Goal: Task Accomplishment & Management: Use online tool/utility

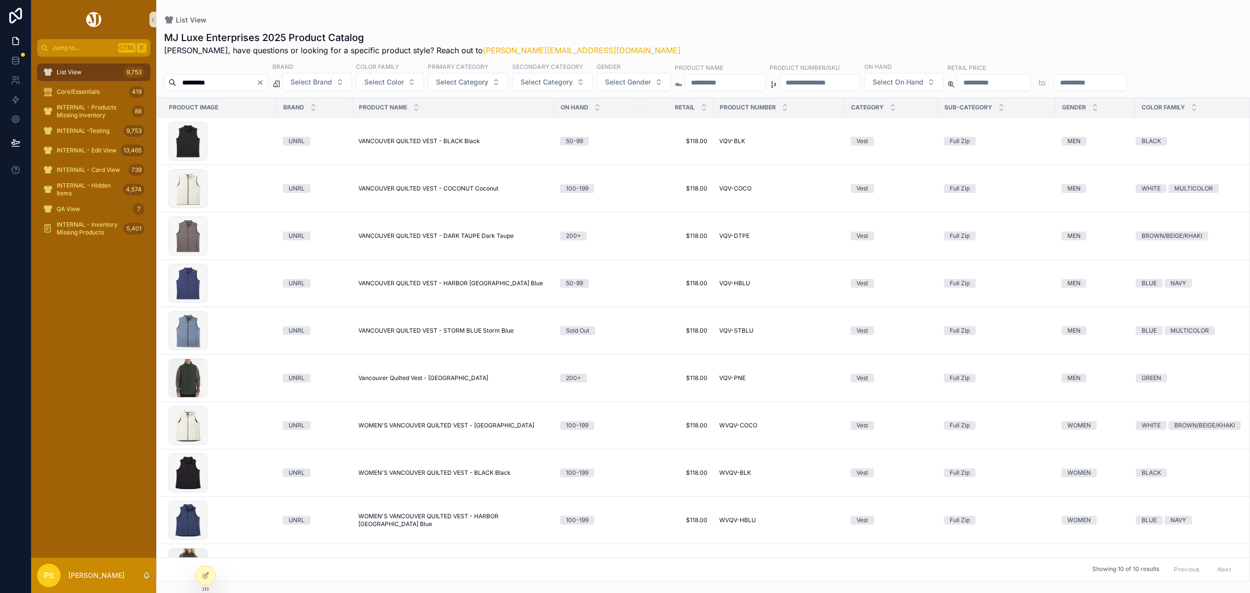
click at [78, 71] on span "List View" at bounding box center [69, 72] width 25 height 8
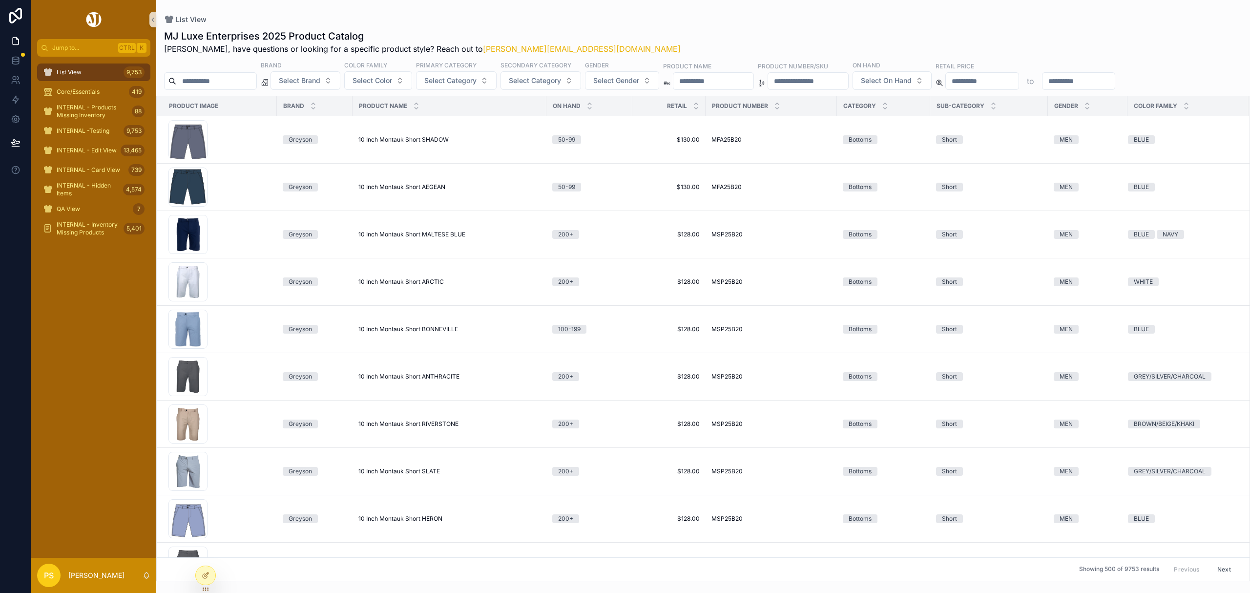
click at [223, 88] on input "*********" at bounding box center [216, 81] width 80 height 14
click at [77, 71] on span "List View" at bounding box center [69, 72] width 25 height 8
click at [225, 87] on input "*********" at bounding box center [216, 81] width 80 height 14
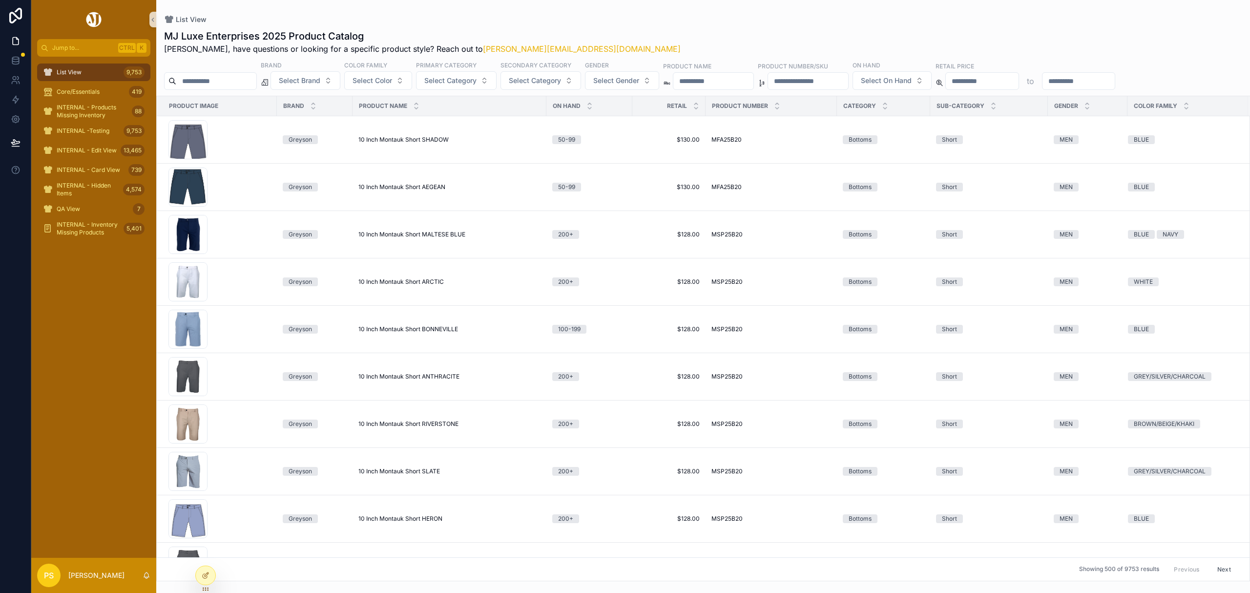
click at [642, 12] on div "List View MJ Luxe Enterprises 2025 Product Catalog Philip, have questions or lo…" at bounding box center [703, 290] width 1094 height 581
click at [83, 151] on span "INTERNAL - Edit View" at bounding box center [87, 150] width 60 height 8
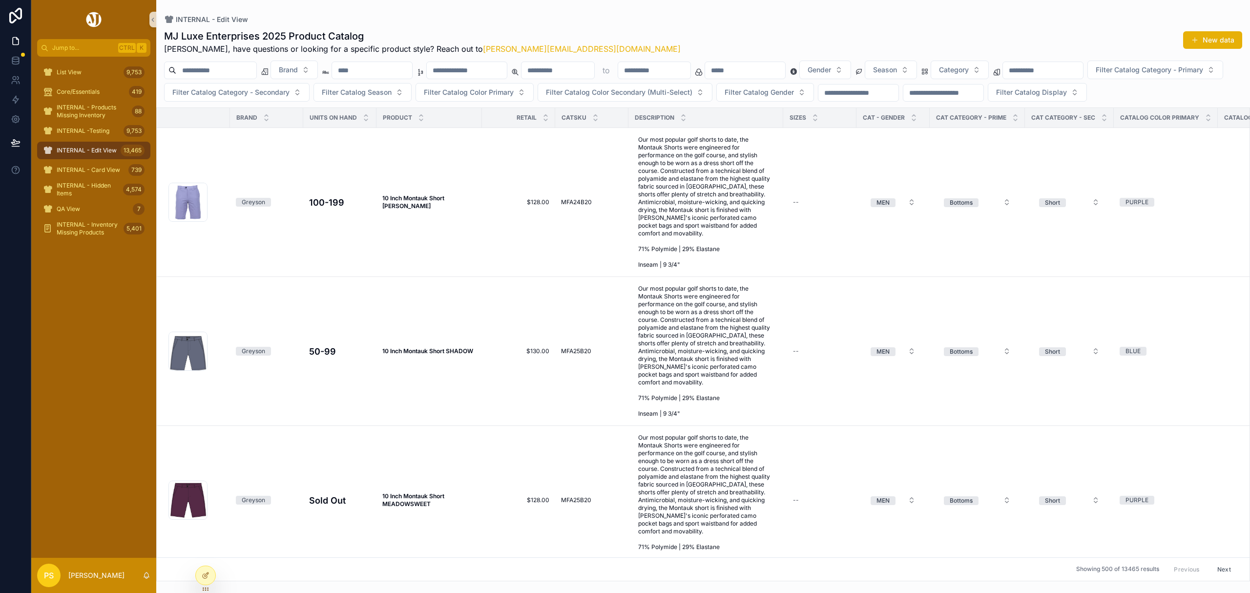
click at [243, 63] on div "scrollable content" at bounding box center [210, 71] width 93 height 18
click at [241, 69] on input "scrollable content" at bounding box center [216, 70] width 80 height 14
type input "********"
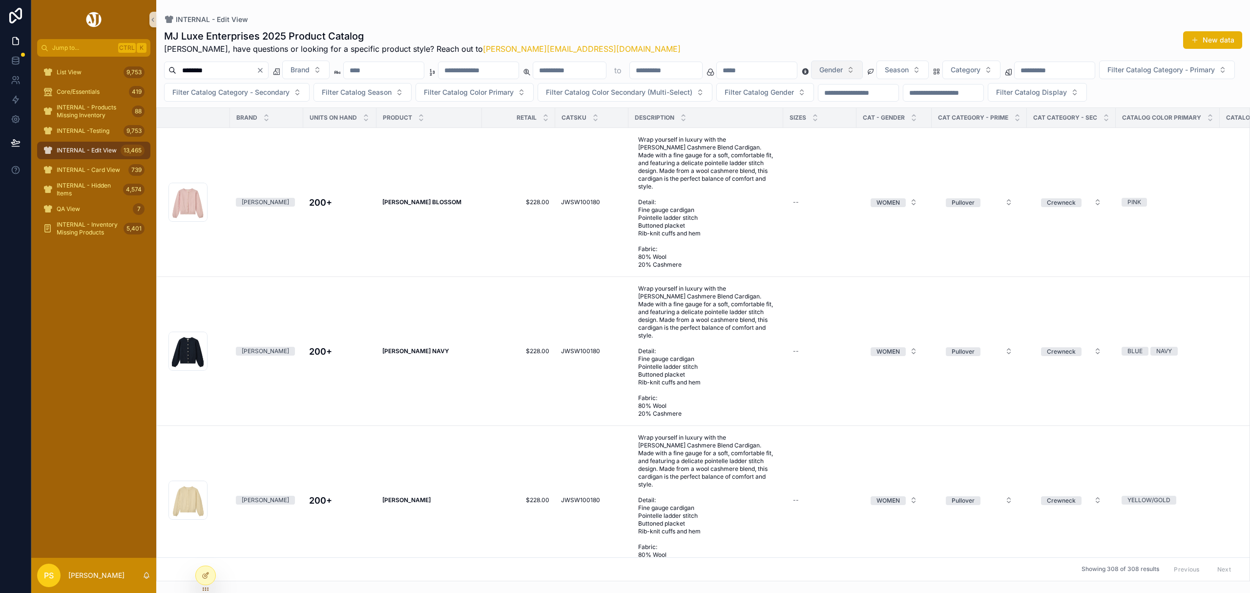
click at [863, 72] on button "Gender" at bounding box center [837, 70] width 52 height 19
click at [899, 112] on div "MEN" at bounding box center [937, 110] width 117 height 16
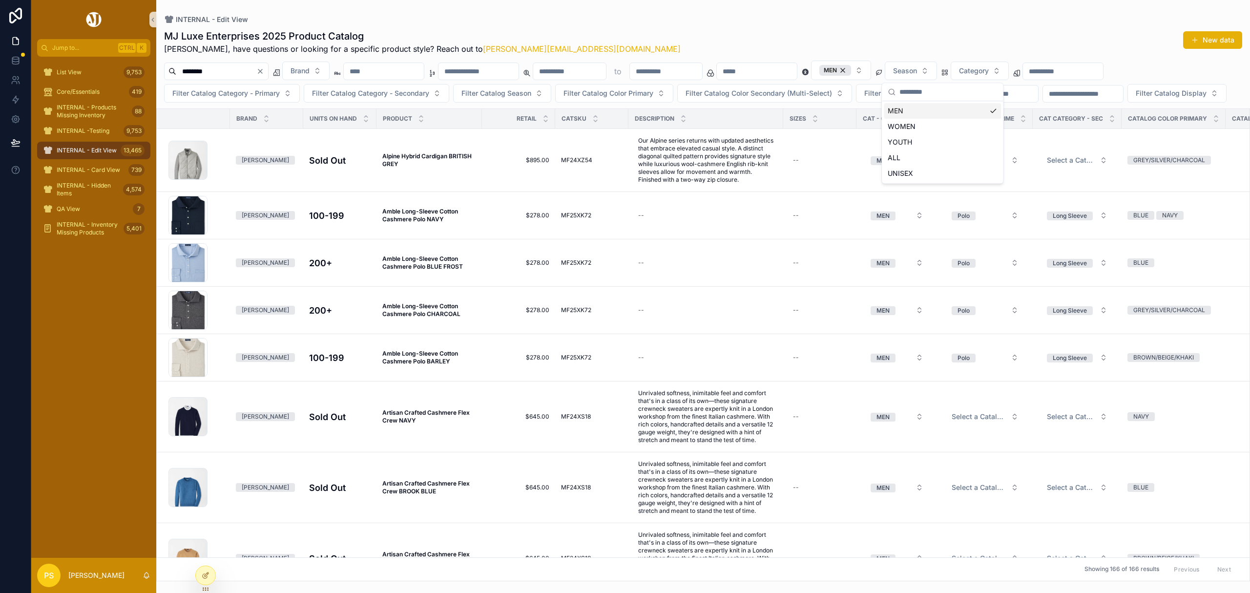
click at [841, 28] on div "MJ Luxe Enterprises 2025 Product Catalog Philip, have questions or looking for …" at bounding box center [703, 302] width 1094 height 558
click at [211, 97] on span "Filter Catalog Category - Primary" at bounding box center [225, 93] width 107 height 10
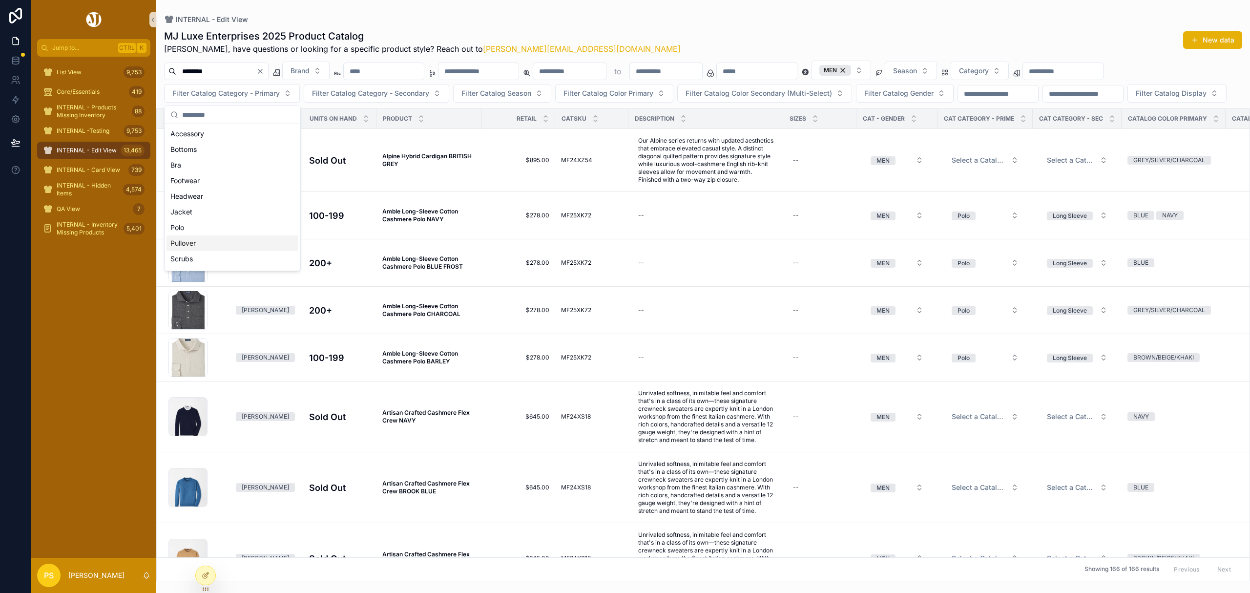
click at [206, 239] on div "Pullover" at bounding box center [232, 243] width 132 height 16
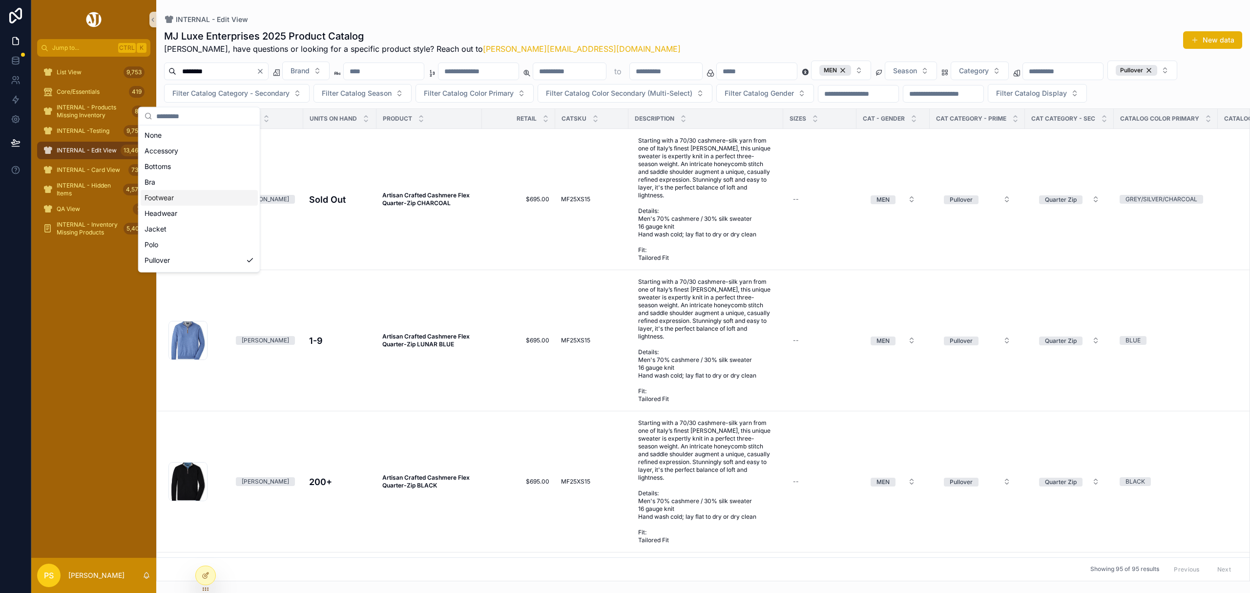
click at [592, 16] on div "INTERNAL - Edit View" at bounding box center [703, 20] width 1078 height 8
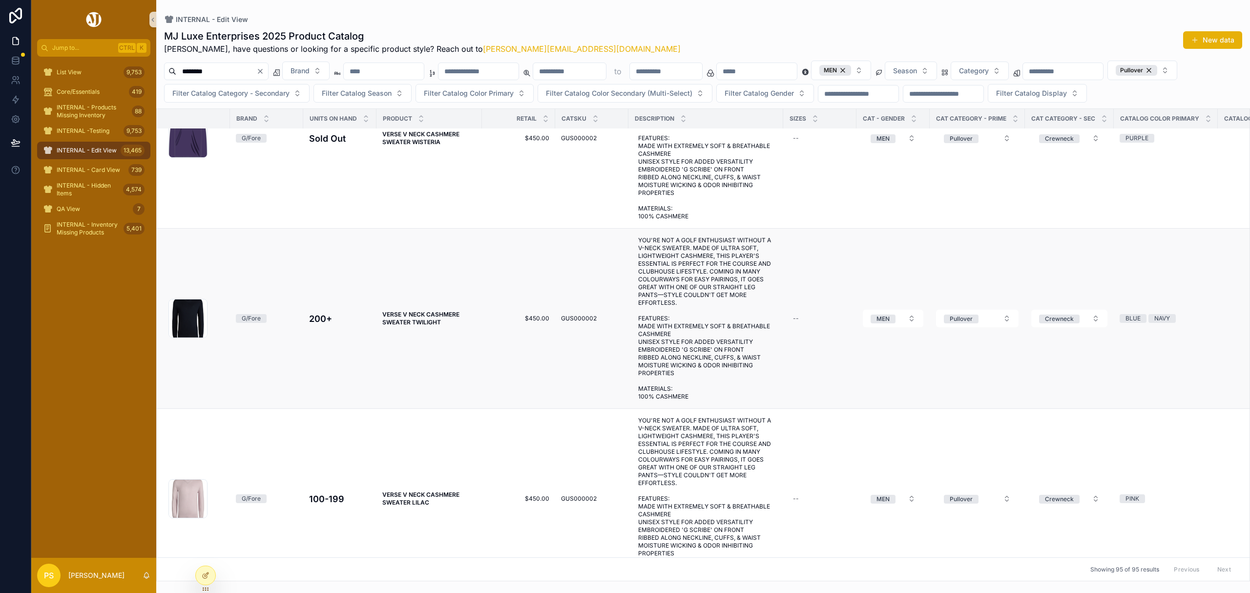
scroll to position [11615, 0]
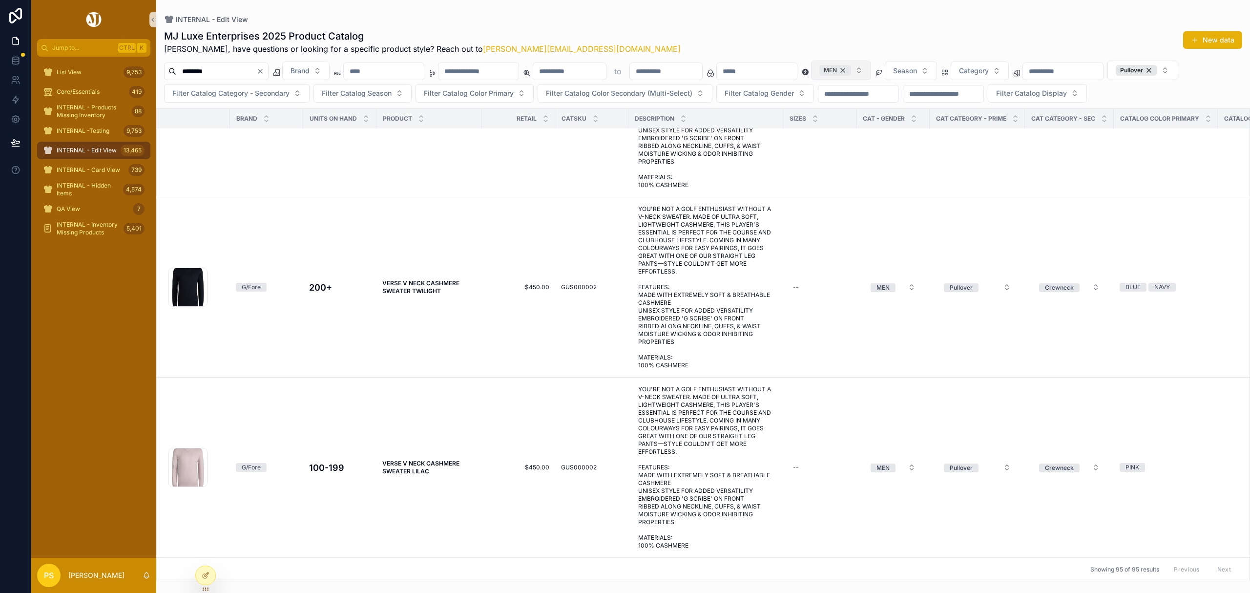
click at [851, 71] on div "MEN" at bounding box center [835, 70] width 32 height 11
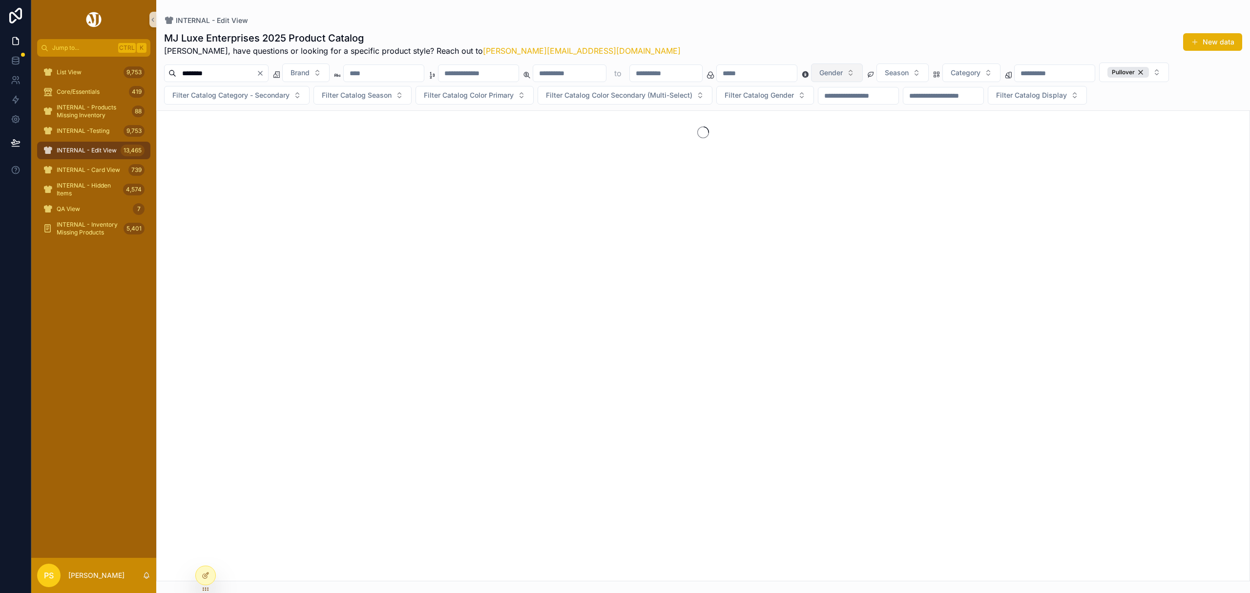
click at [863, 71] on button "Gender" at bounding box center [837, 72] width 52 height 19
click at [904, 127] on div "WOMEN" at bounding box center [937, 128] width 117 height 16
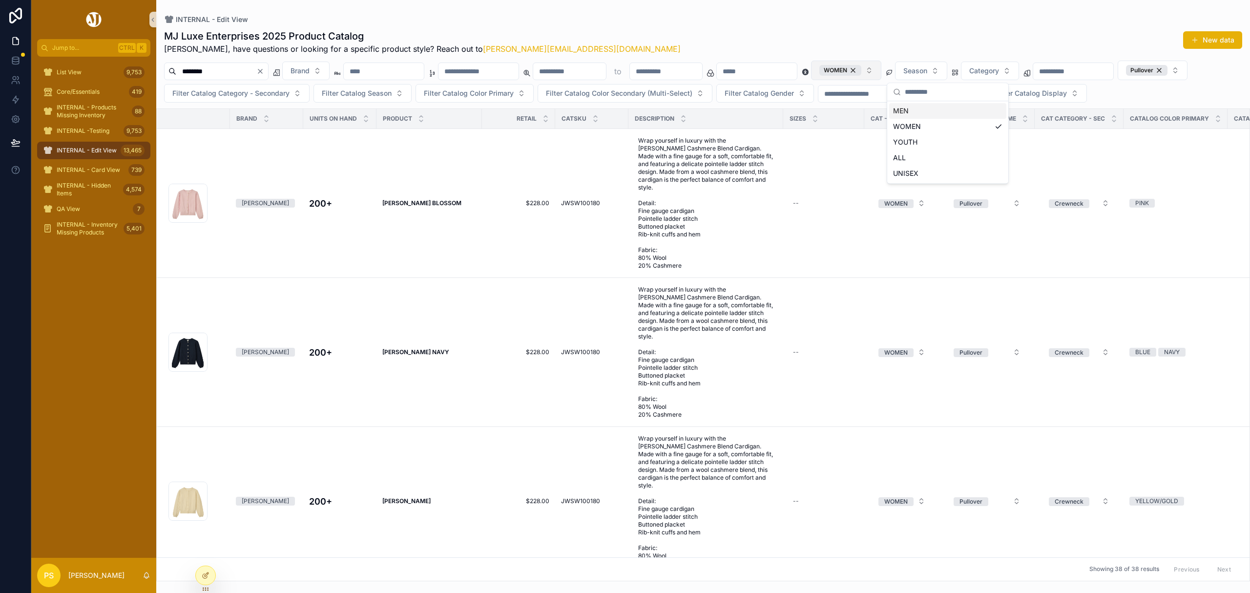
click at [610, 14] on div "INTERNAL - Edit View MJ Luxe Enterprises 2025 Product Catalog Philip, have ques…" at bounding box center [703, 290] width 1094 height 581
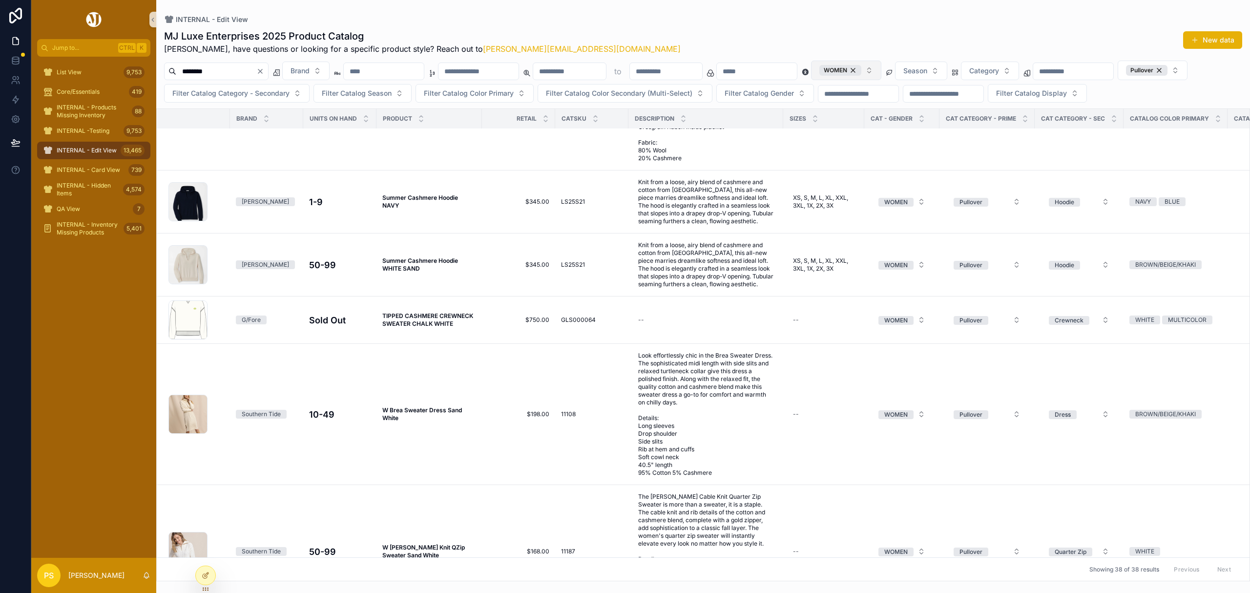
scroll to position [3651, 0]
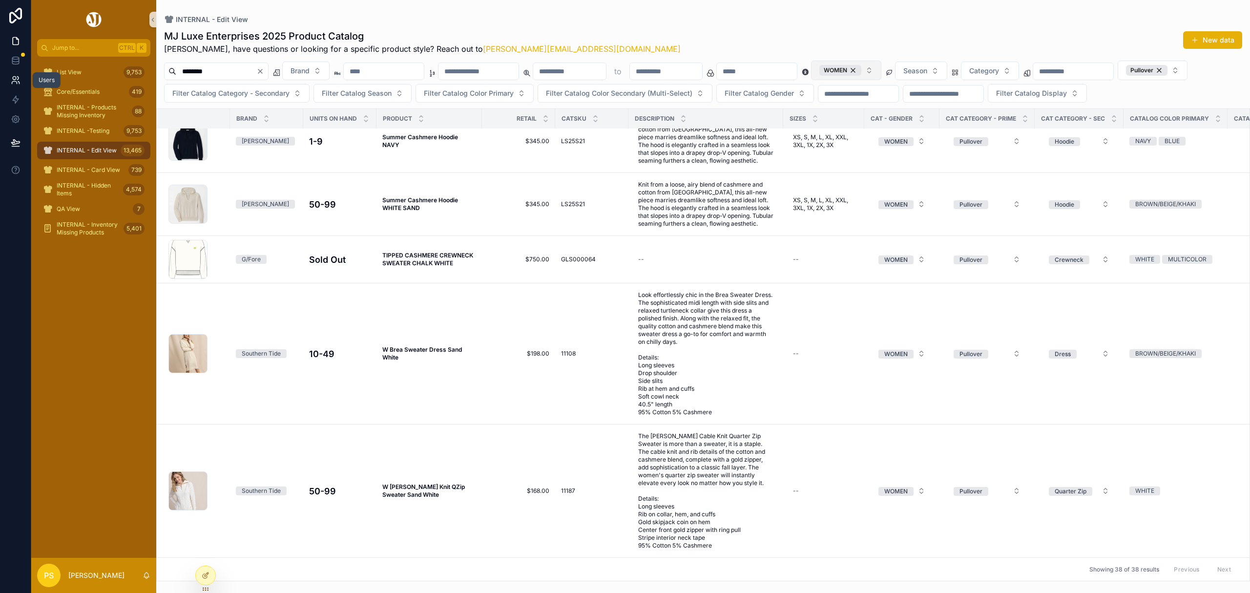
drag, startPoint x: 13, startPoint y: 77, endPoint x: 18, endPoint y: 73, distance: 6.9
click at [13, 77] on icon at bounding box center [16, 80] width 10 height 10
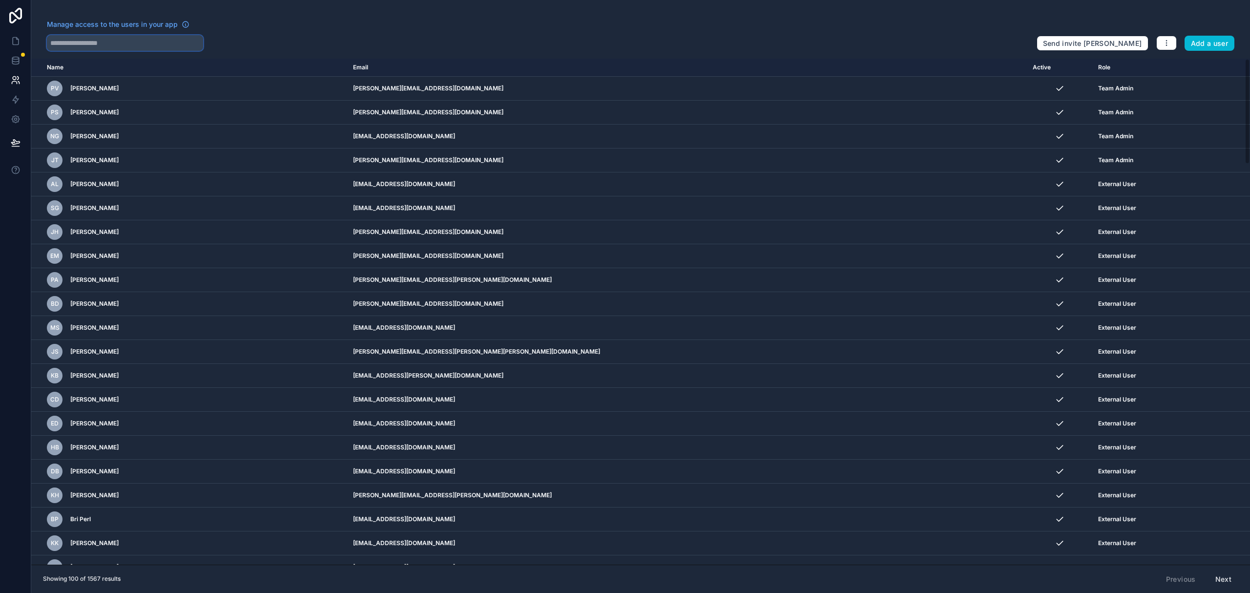
click at [104, 45] on input "text" at bounding box center [125, 43] width 156 height 16
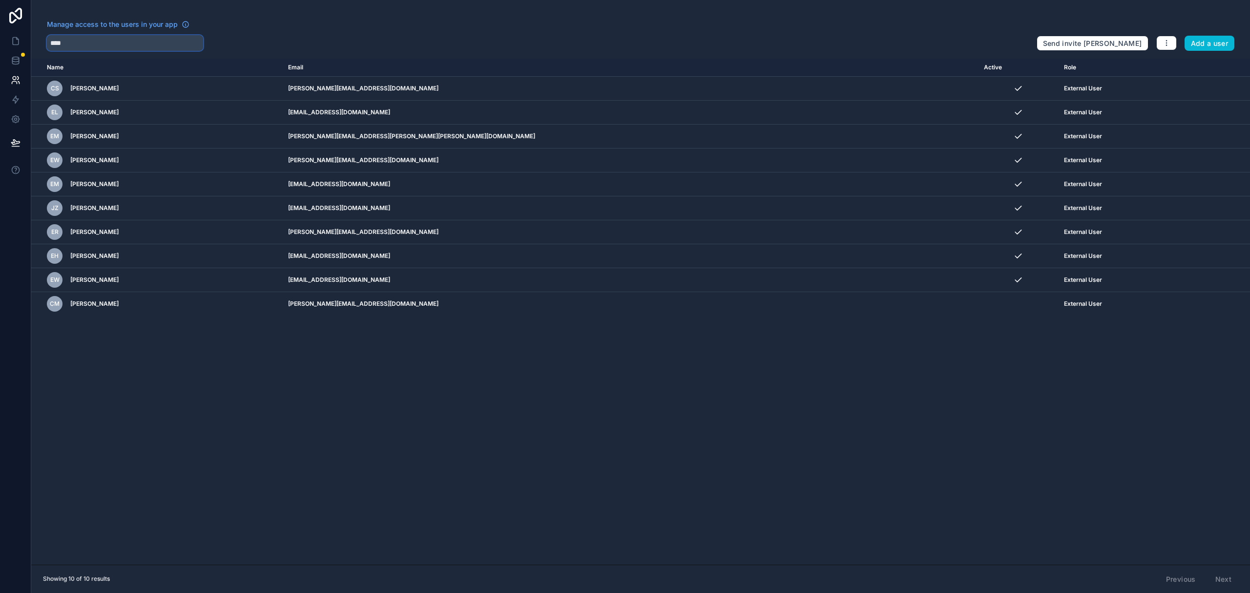
type input "****"
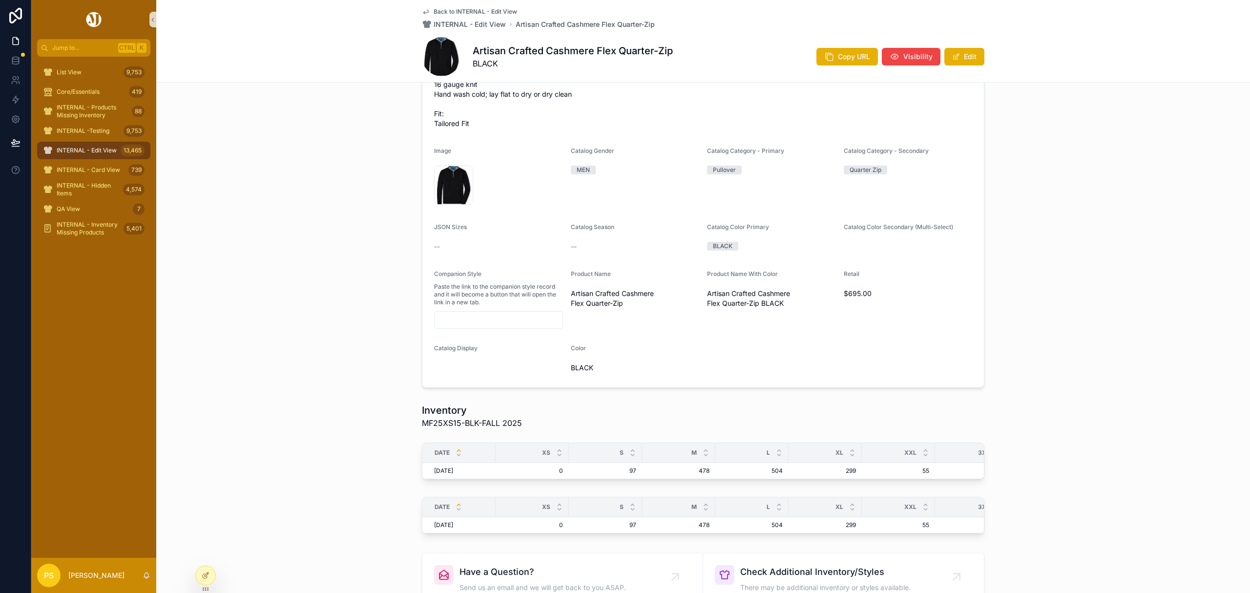
scroll to position [195, 0]
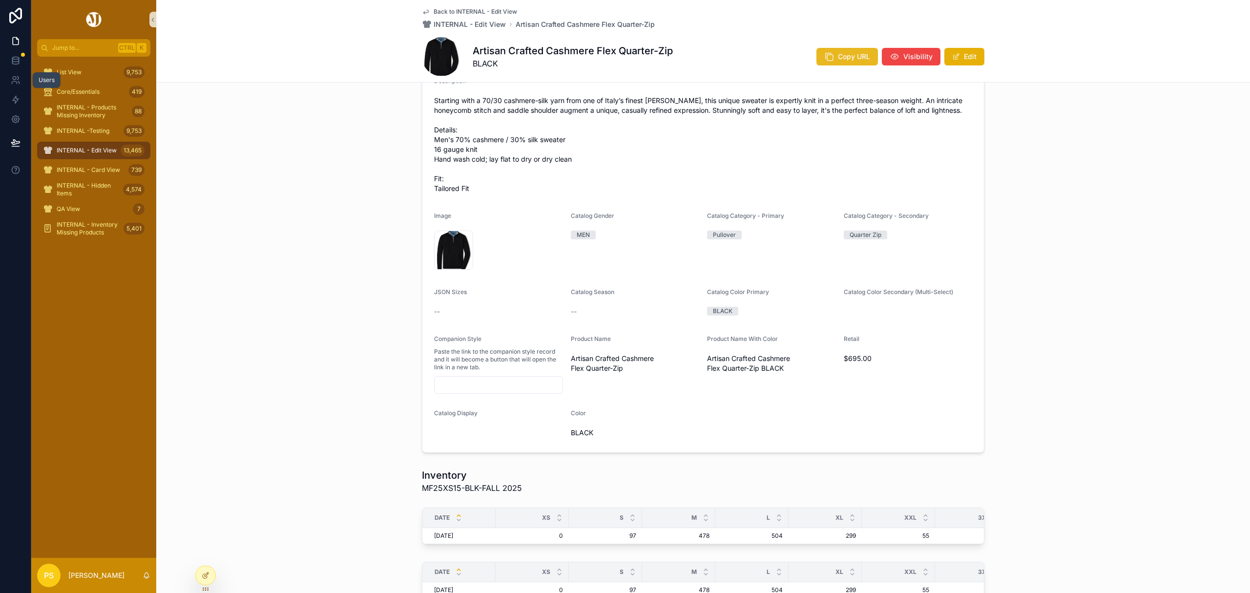
click at [829, 52] on icon "scrollable content" at bounding box center [829, 57] width 10 height 10
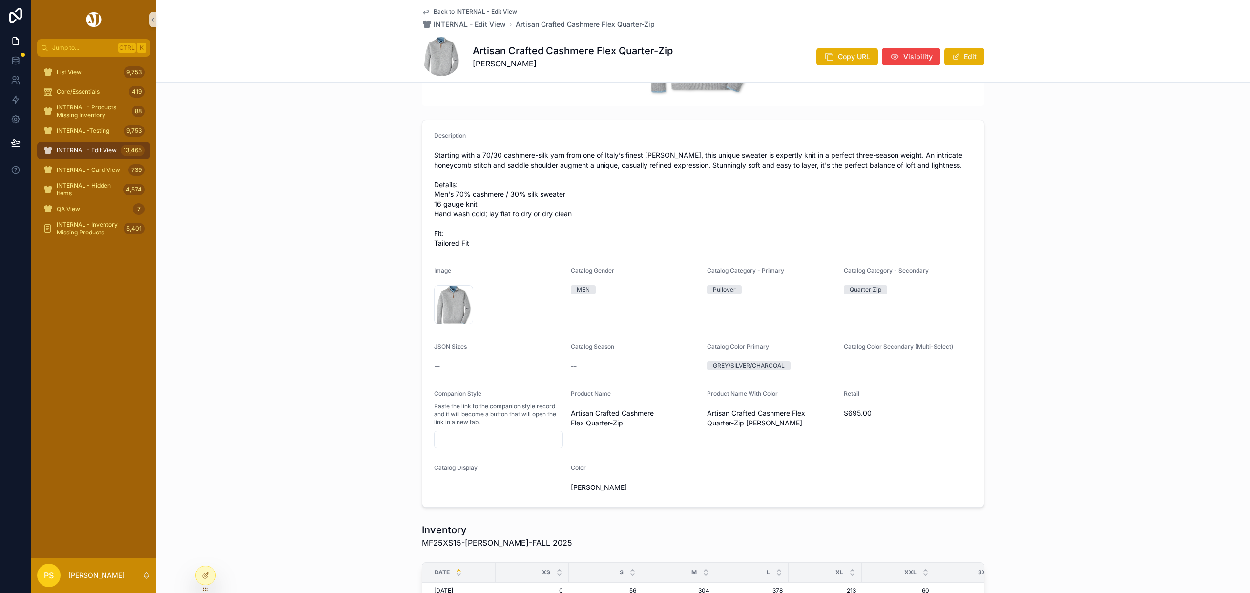
scroll to position [130, 0]
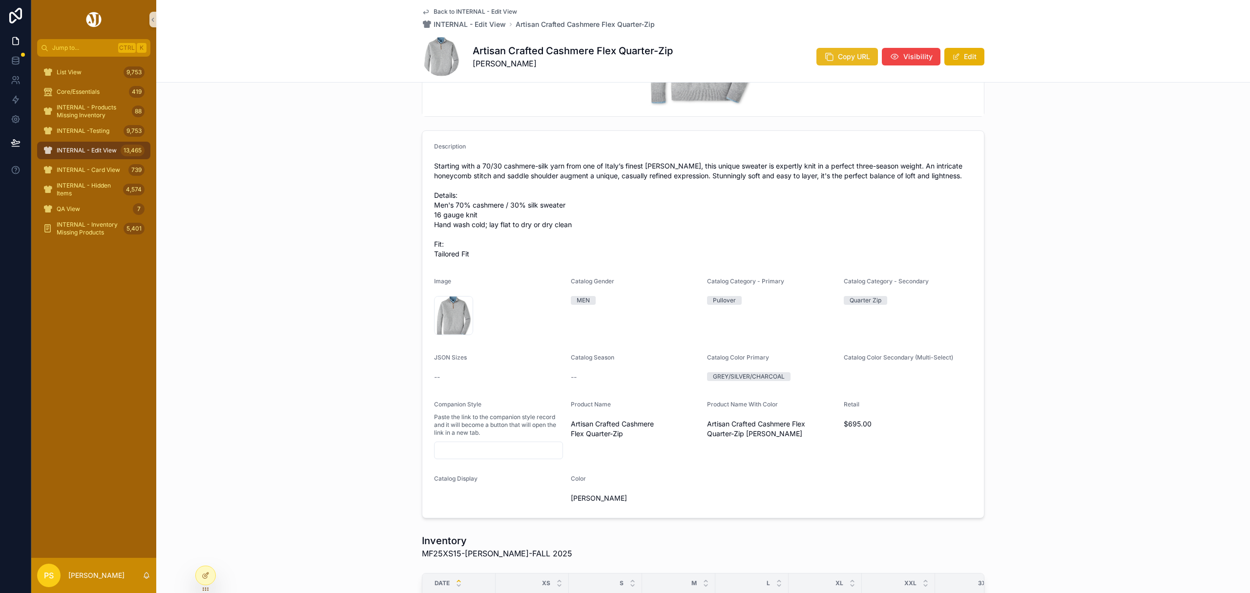
click at [829, 62] on span "scrollable content" at bounding box center [829, 57] width 10 height 10
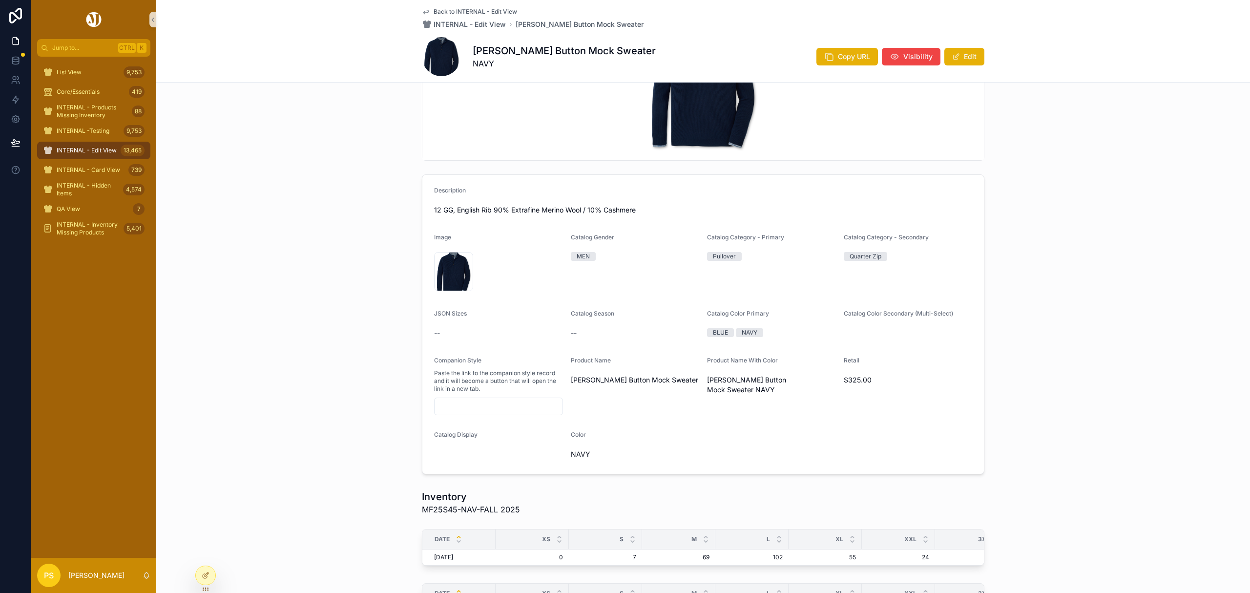
scroll to position [65, 0]
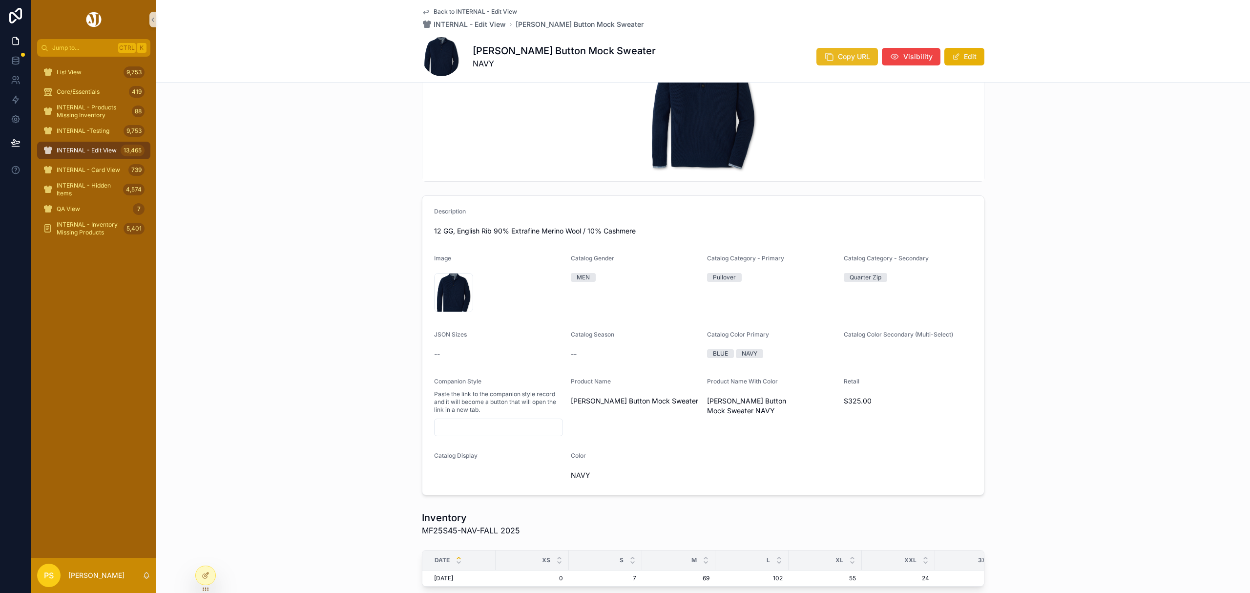
click at [827, 54] on icon "scrollable content" at bounding box center [829, 57] width 10 height 10
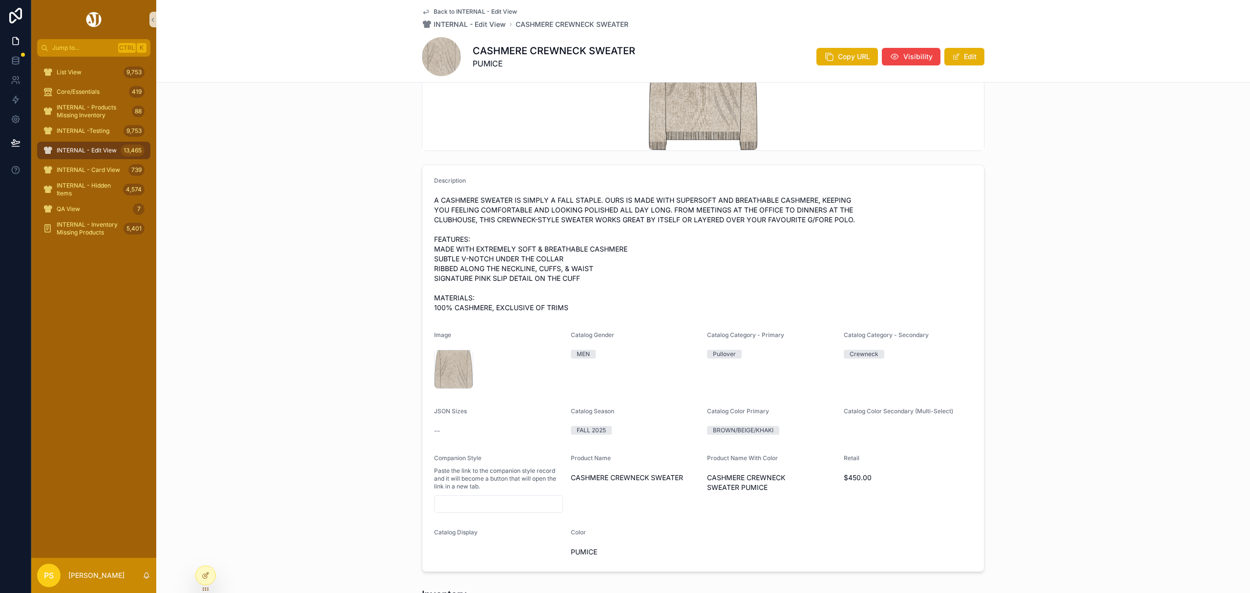
scroll to position [65, 0]
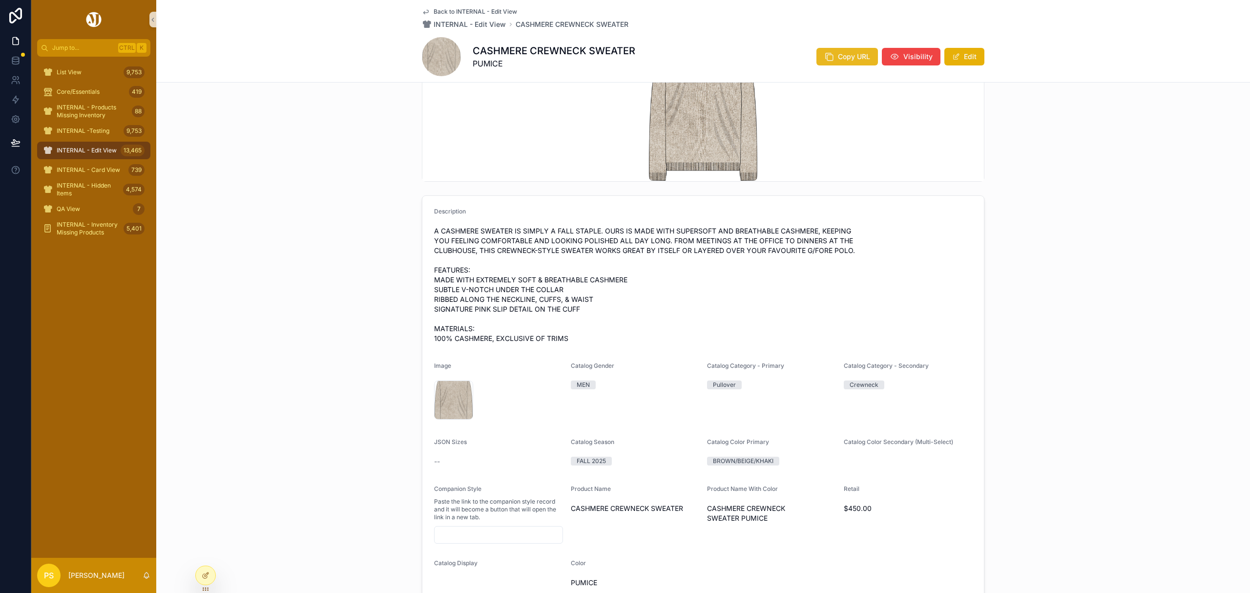
click at [854, 59] on span "Copy URL" at bounding box center [854, 57] width 32 height 10
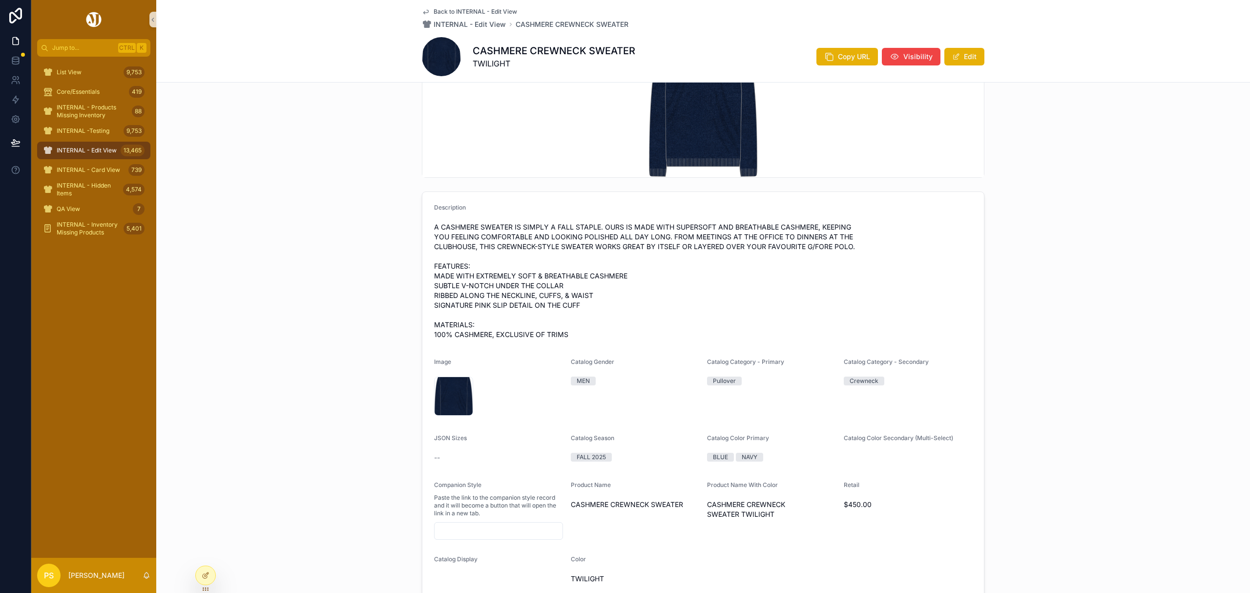
scroll to position [65, 0]
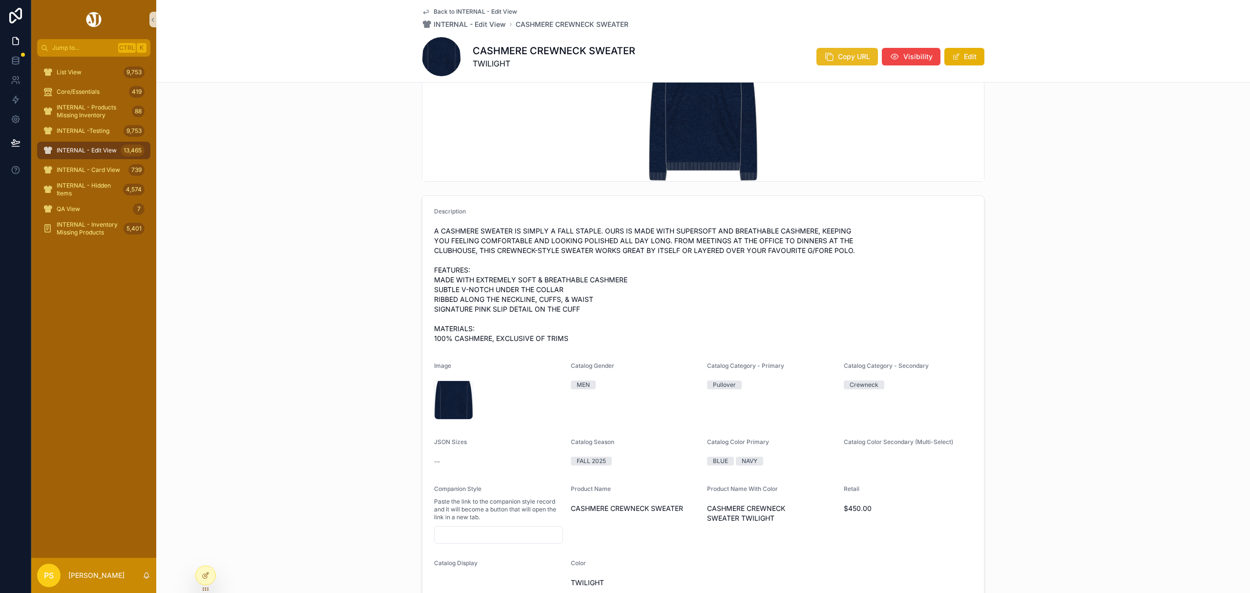
click at [834, 54] on button "Copy URL" at bounding box center [847, 57] width 62 height 18
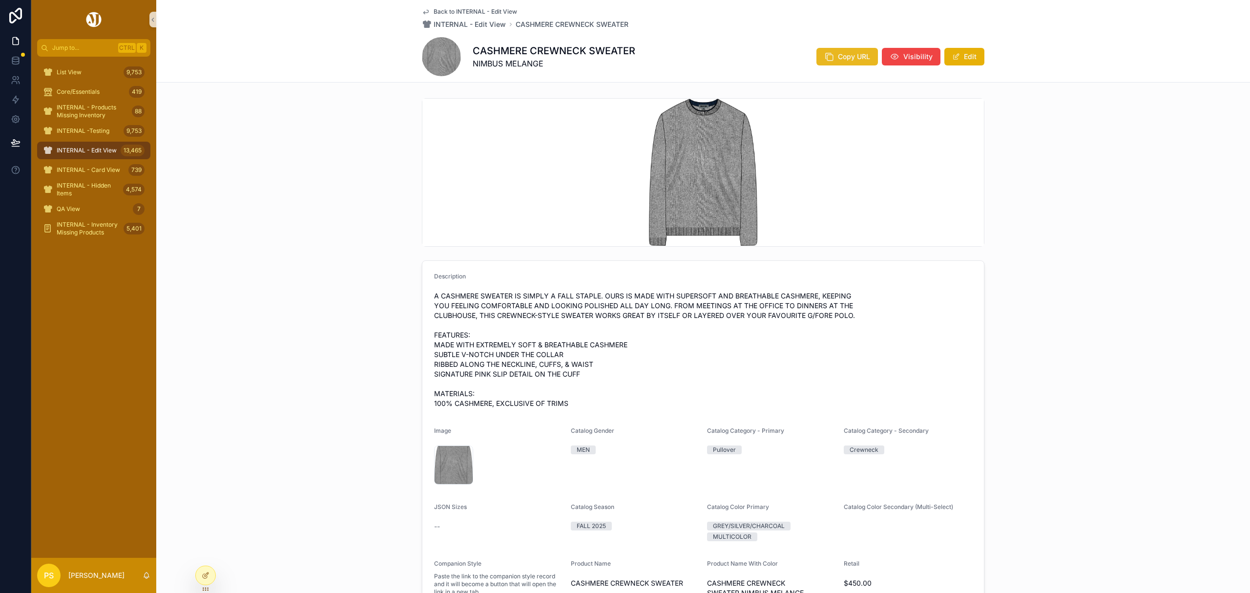
click at [824, 55] on icon "scrollable content" at bounding box center [829, 57] width 10 height 10
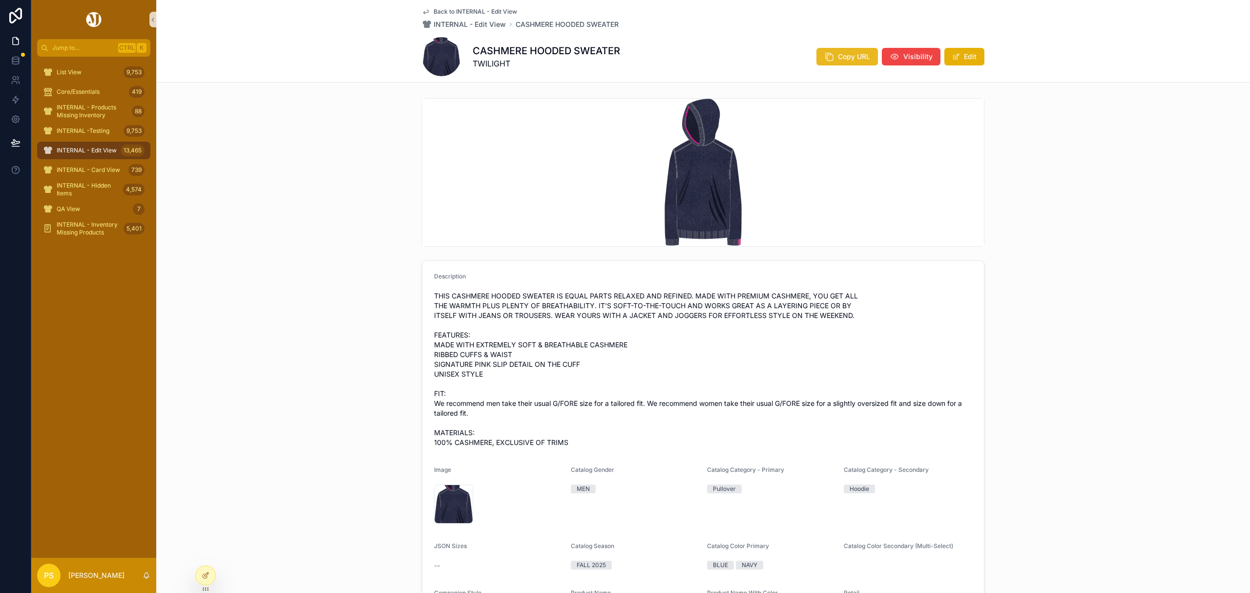
click at [833, 56] on button "Copy URL" at bounding box center [847, 57] width 62 height 18
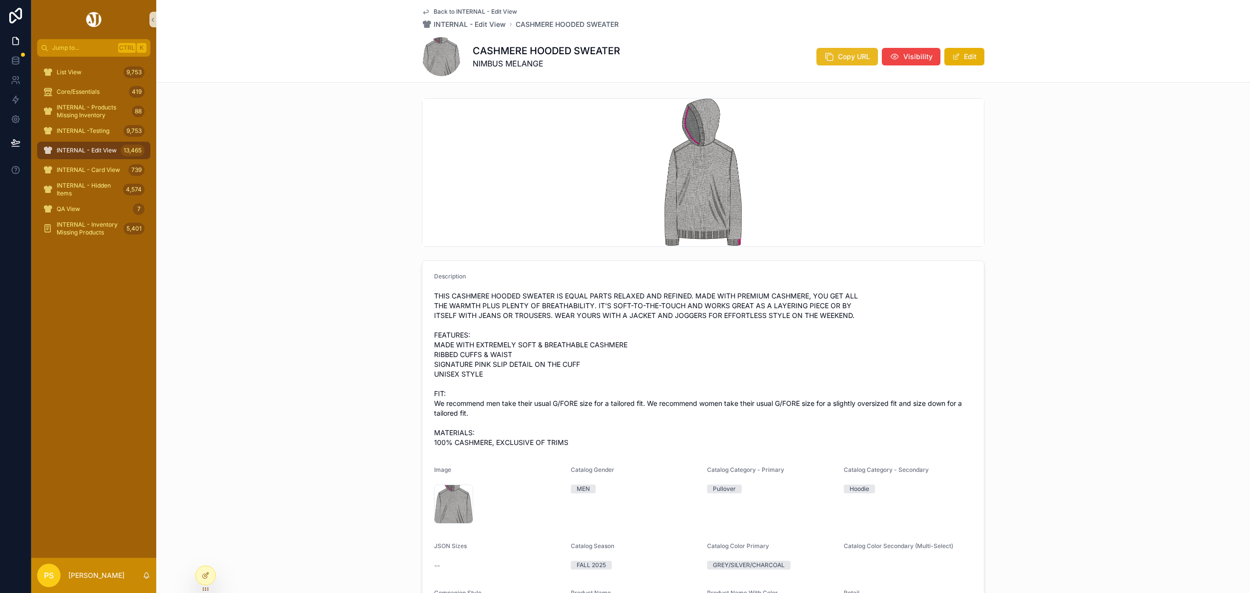
click at [838, 58] on span "Copy URL" at bounding box center [854, 57] width 32 height 10
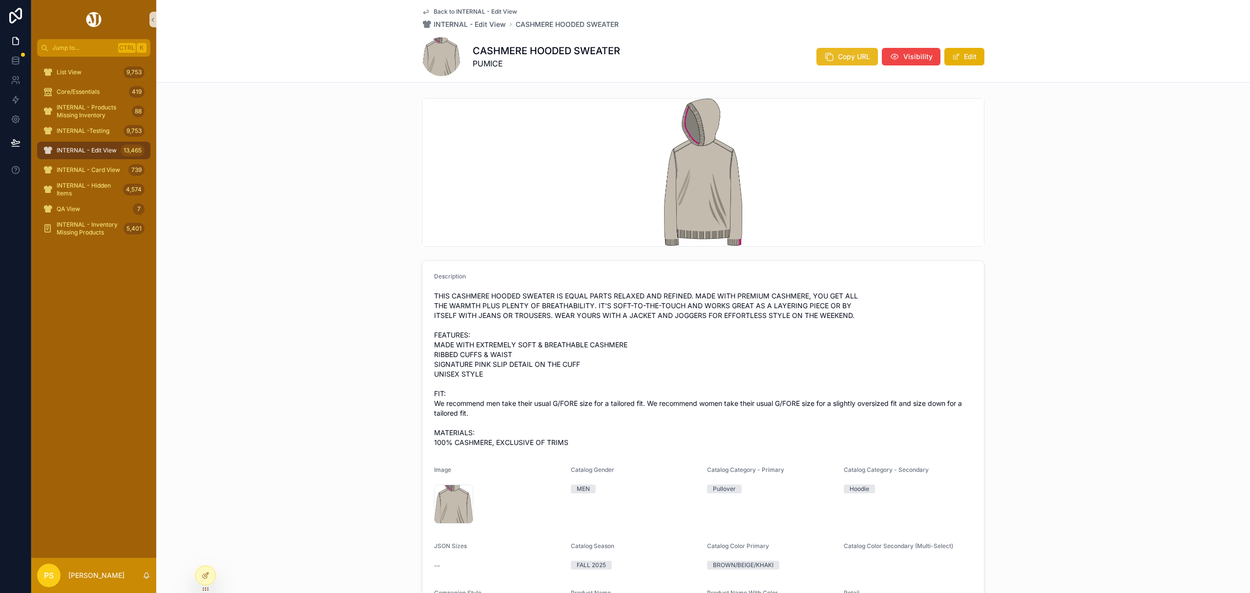
click at [858, 51] on button "Copy URL" at bounding box center [847, 57] width 62 height 18
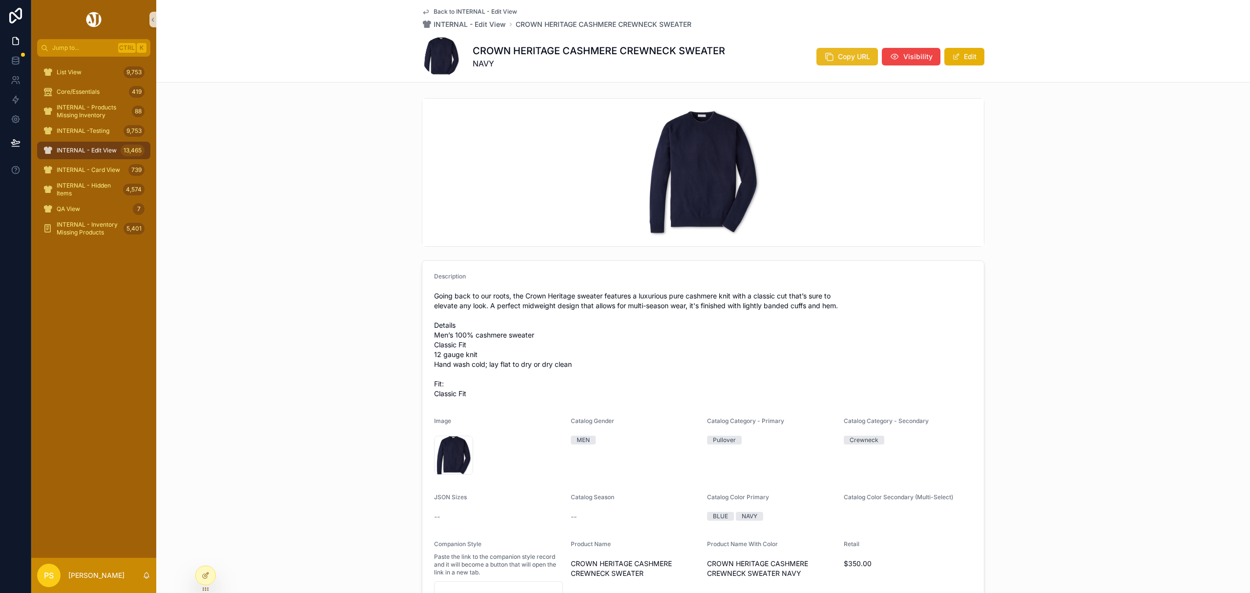
click at [854, 57] on span "Copy URL" at bounding box center [854, 57] width 32 height 10
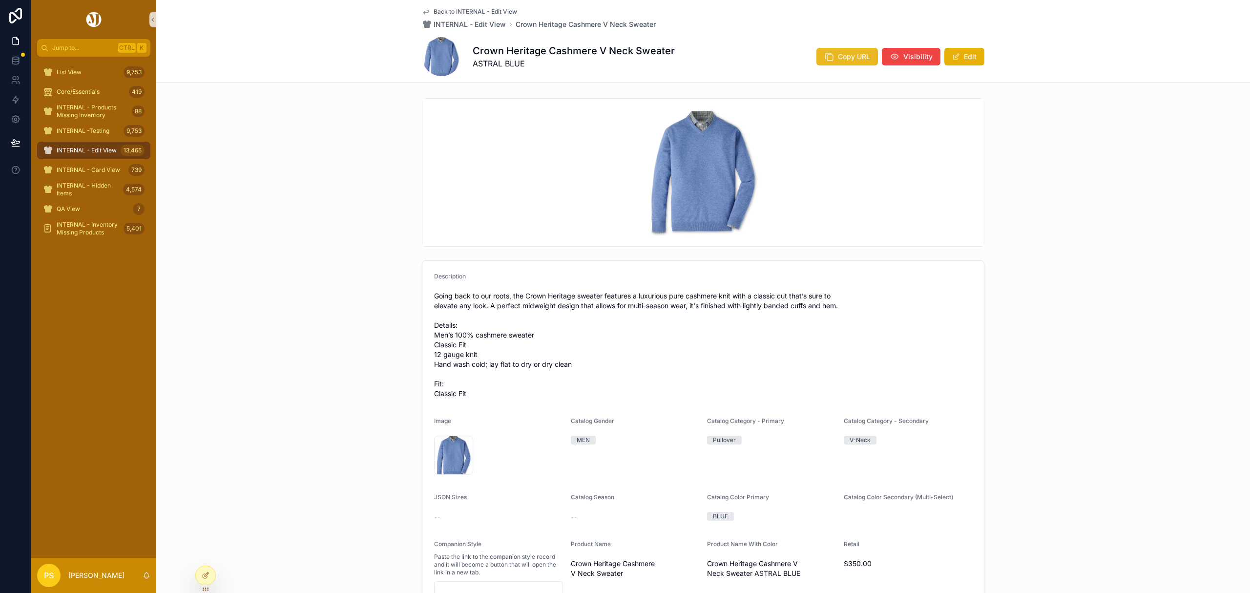
click at [855, 53] on span "Copy URL" at bounding box center [854, 57] width 32 height 10
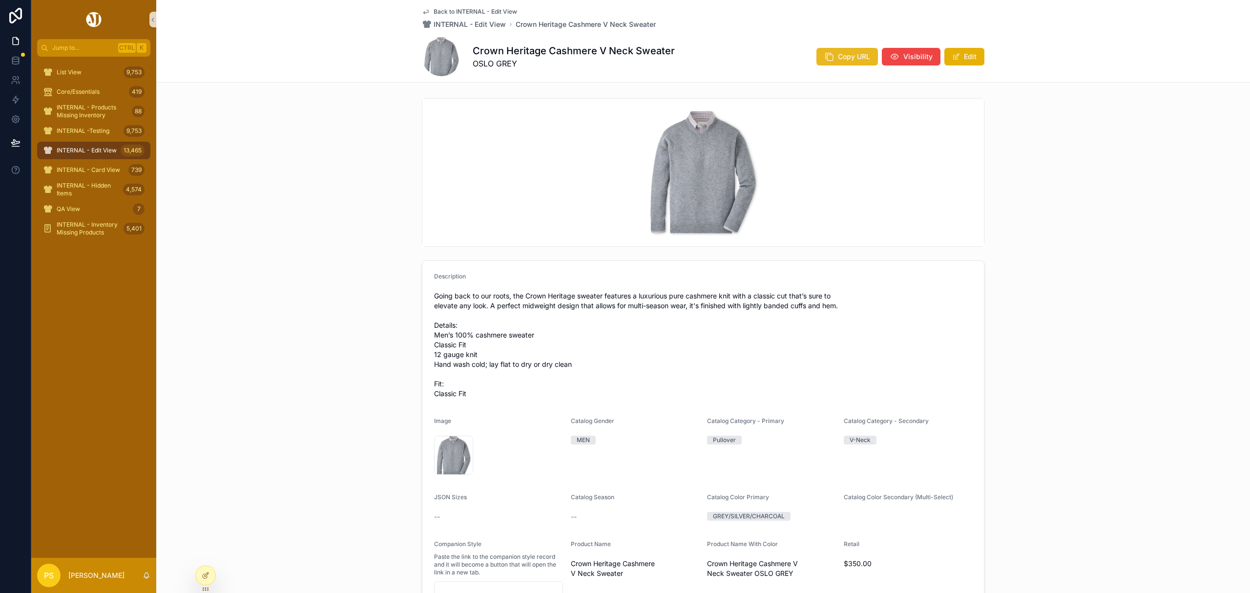
click at [848, 61] on span "Copy URL" at bounding box center [854, 57] width 32 height 10
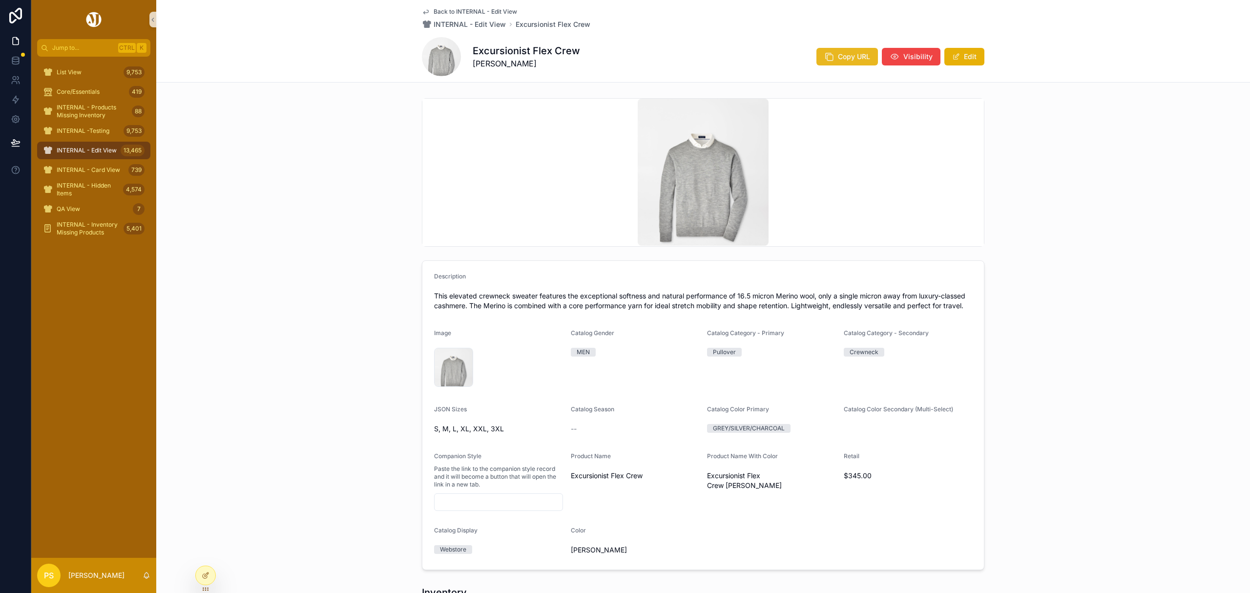
click at [843, 60] on span "Copy URL" at bounding box center [854, 57] width 32 height 10
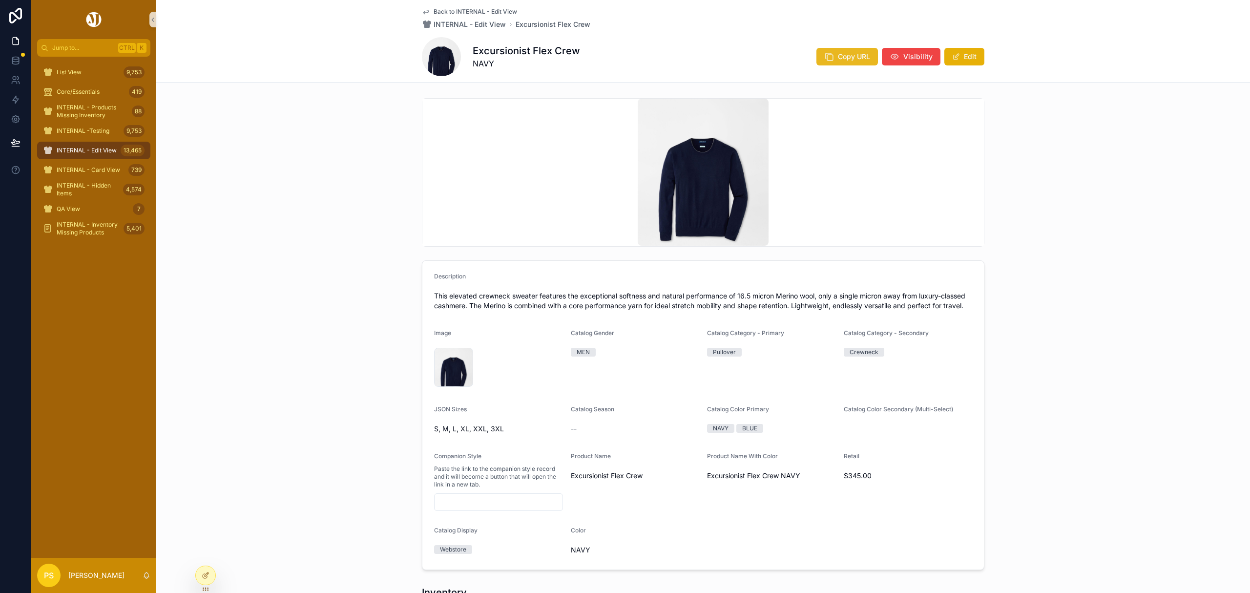
click at [830, 55] on icon "scrollable content" at bounding box center [829, 57] width 10 height 10
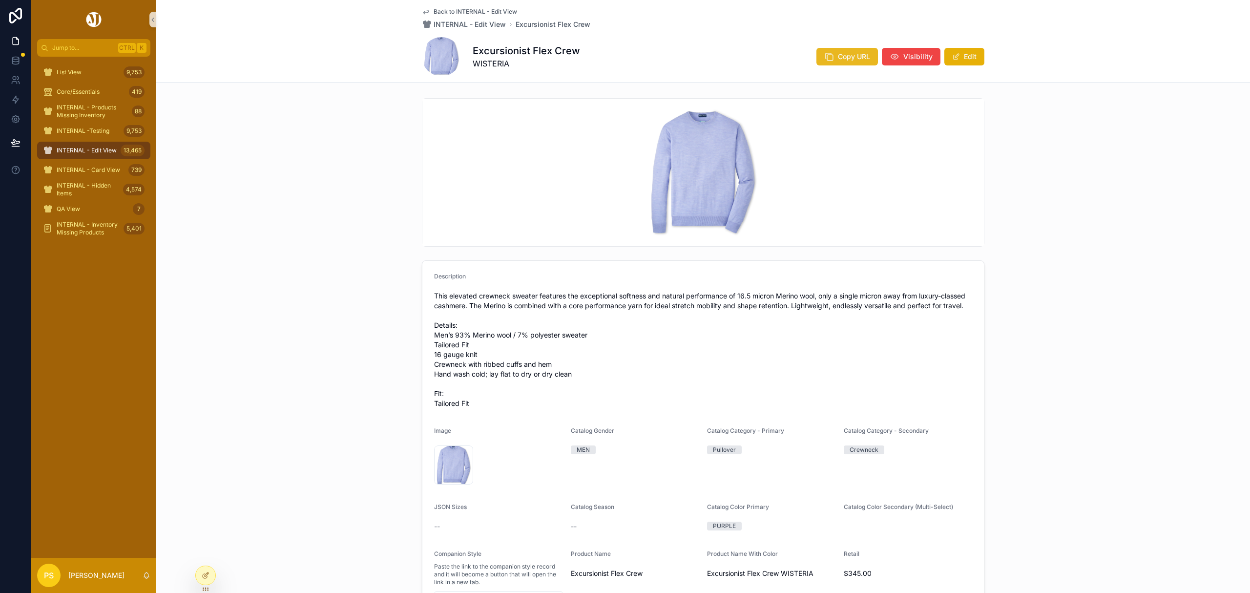
click at [846, 59] on span "Copy URL" at bounding box center [854, 57] width 32 height 10
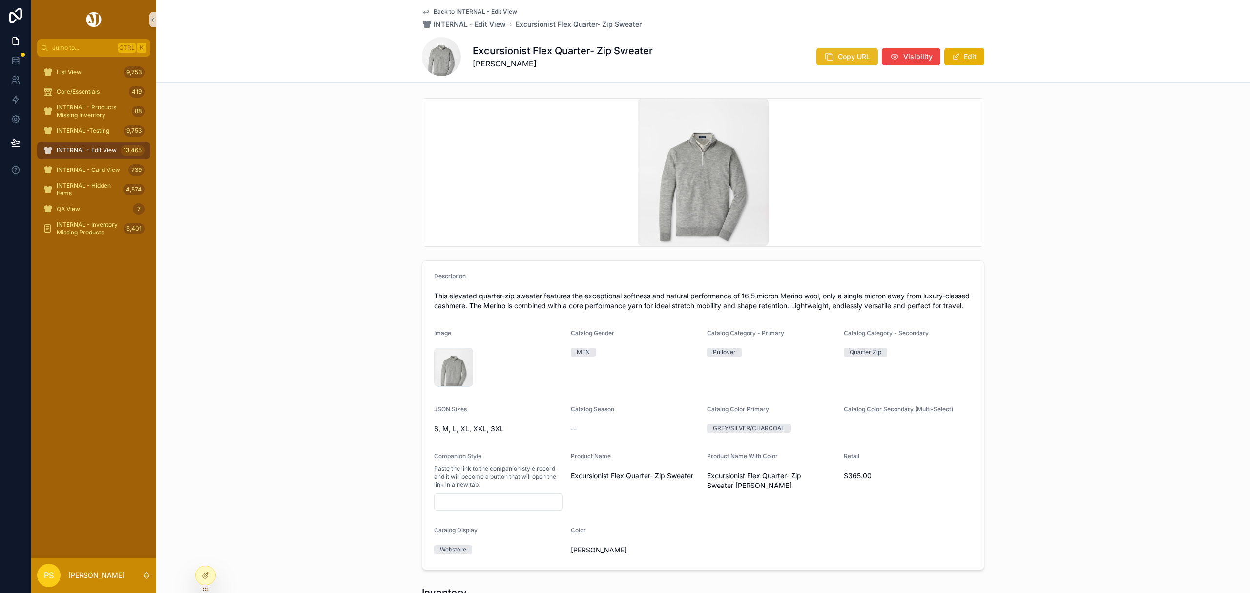
click at [843, 54] on span "Copy URL" at bounding box center [854, 57] width 32 height 10
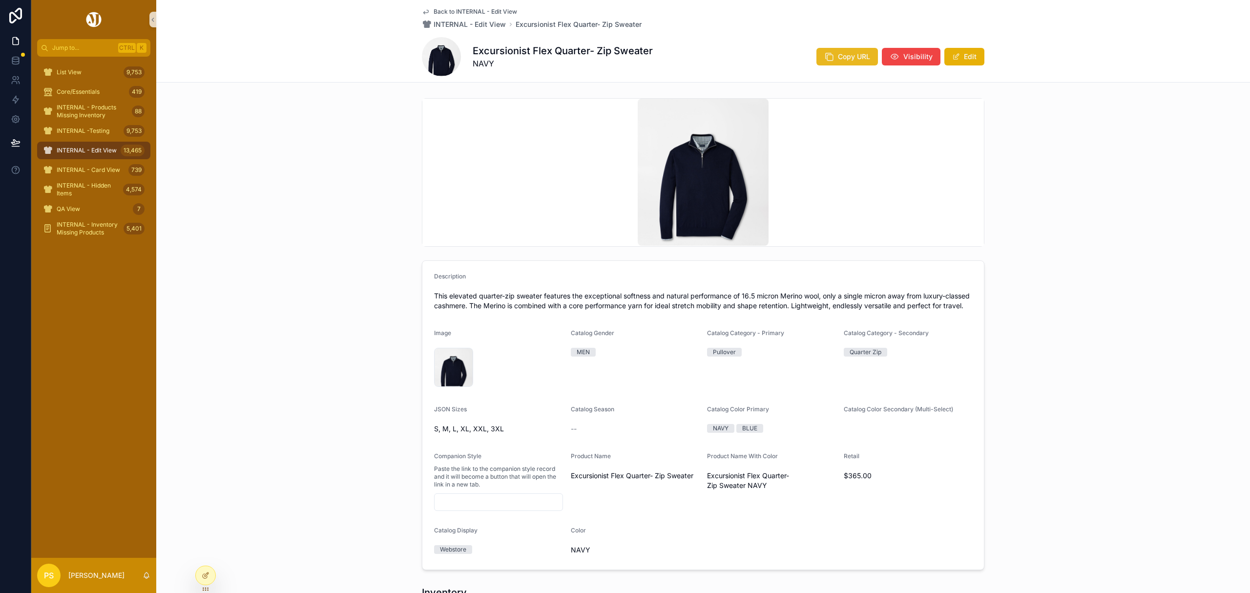
click at [846, 53] on span "Copy URL" at bounding box center [854, 57] width 32 height 10
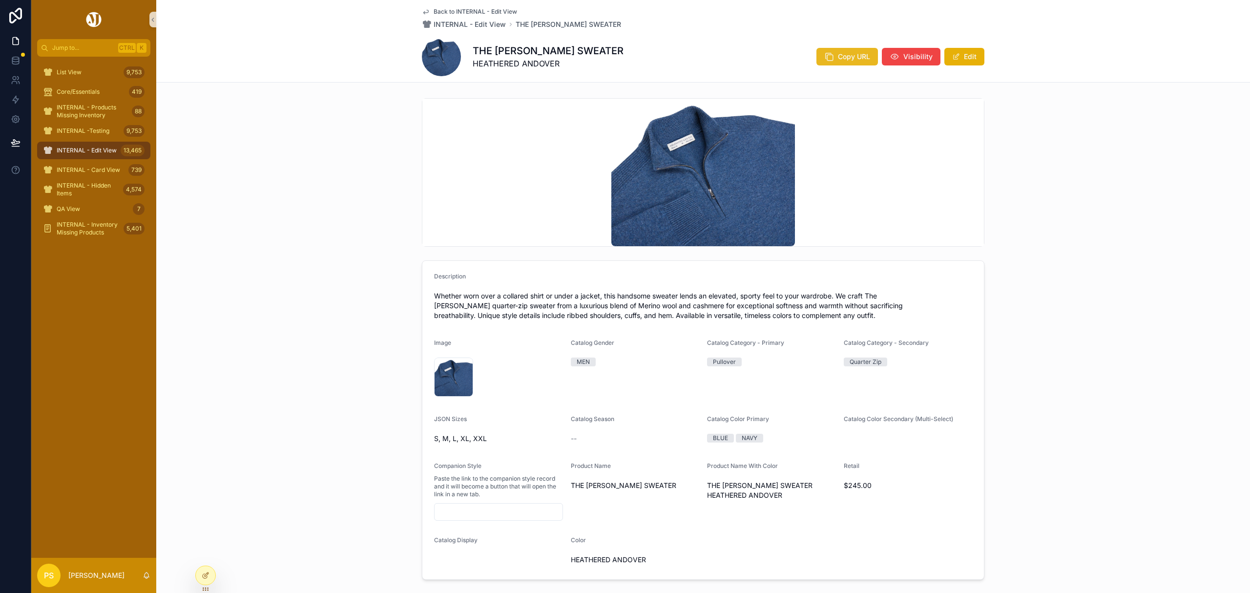
click at [834, 55] on button "Copy URL" at bounding box center [847, 57] width 62 height 18
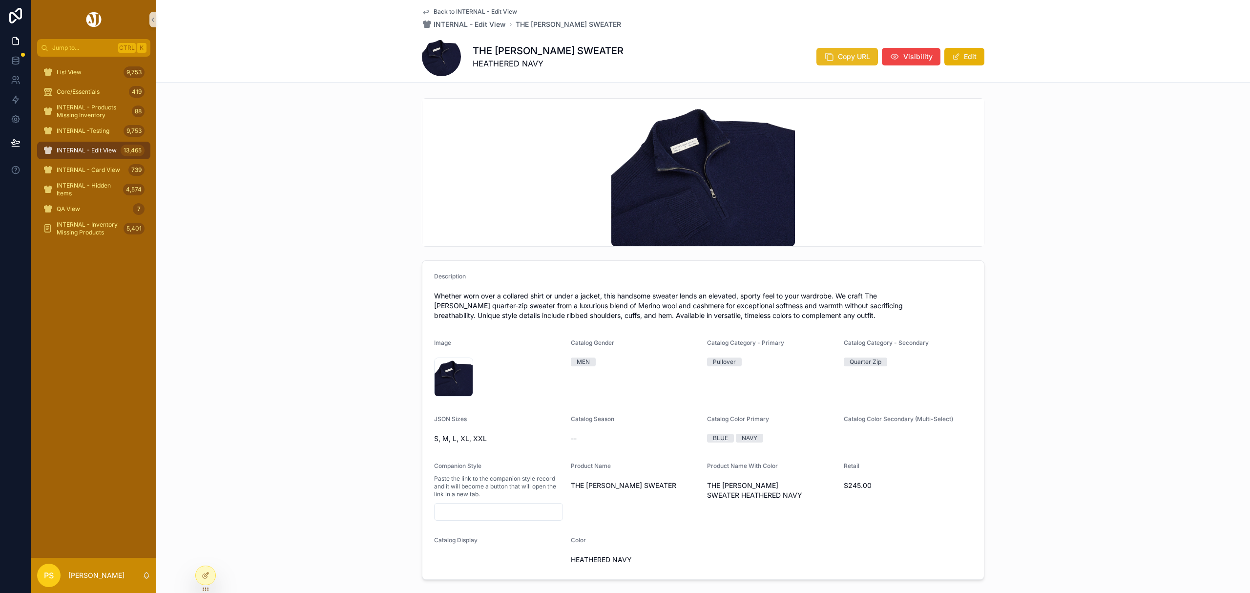
click at [853, 52] on span "Copy URL" at bounding box center [854, 57] width 32 height 10
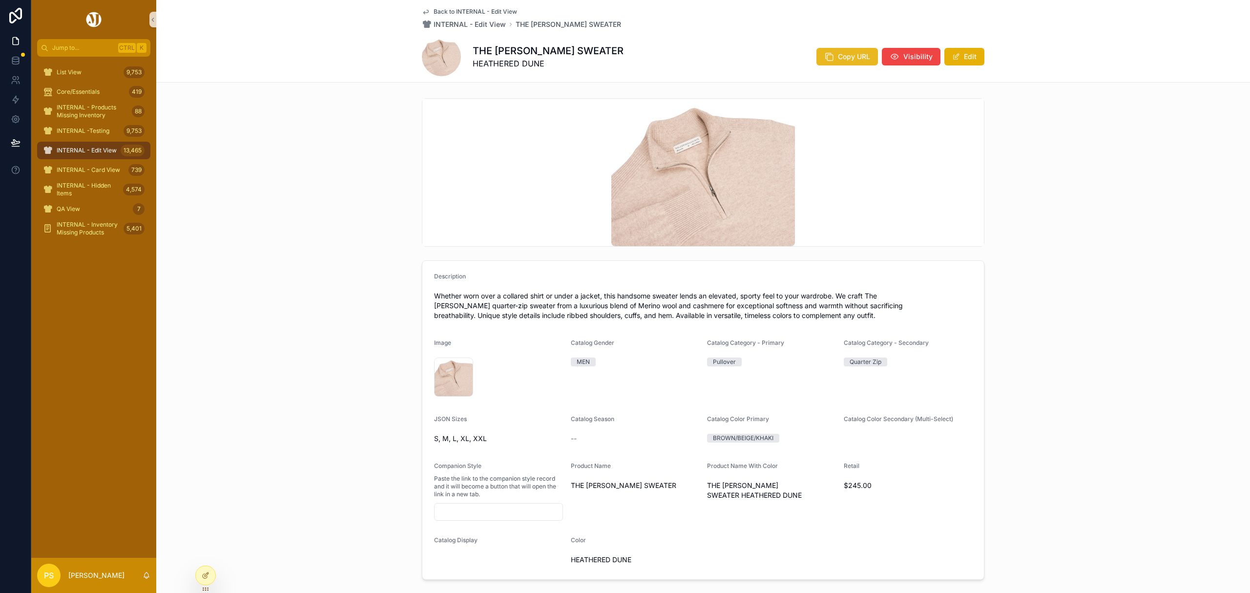
click at [833, 60] on button "Copy URL" at bounding box center [847, 57] width 62 height 18
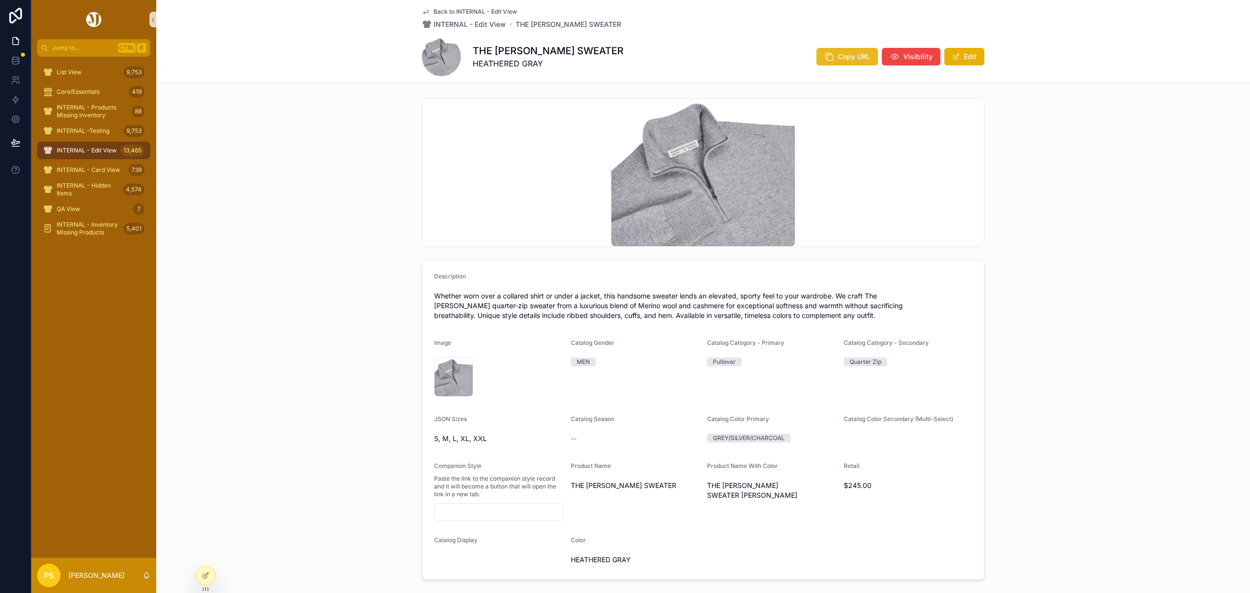
click at [842, 57] on span "Copy URL" at bounding box center [854, 57] width 32 height 10
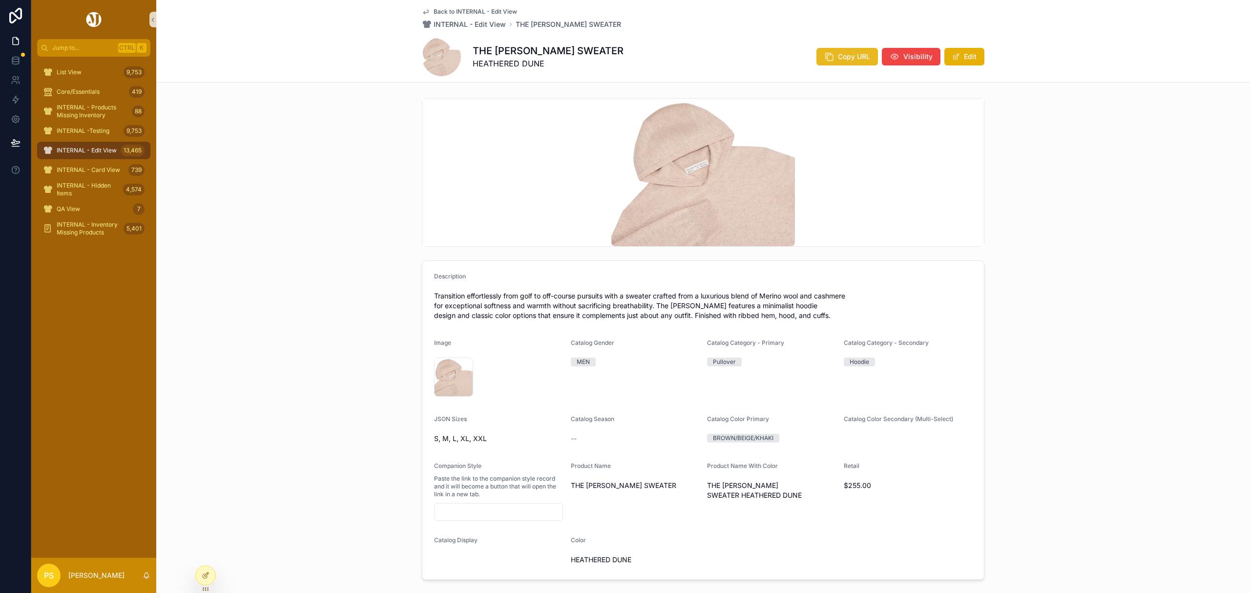
click at [838, 53] on span "Copy URL" at bounding box center [854, 57] width 32 height 10
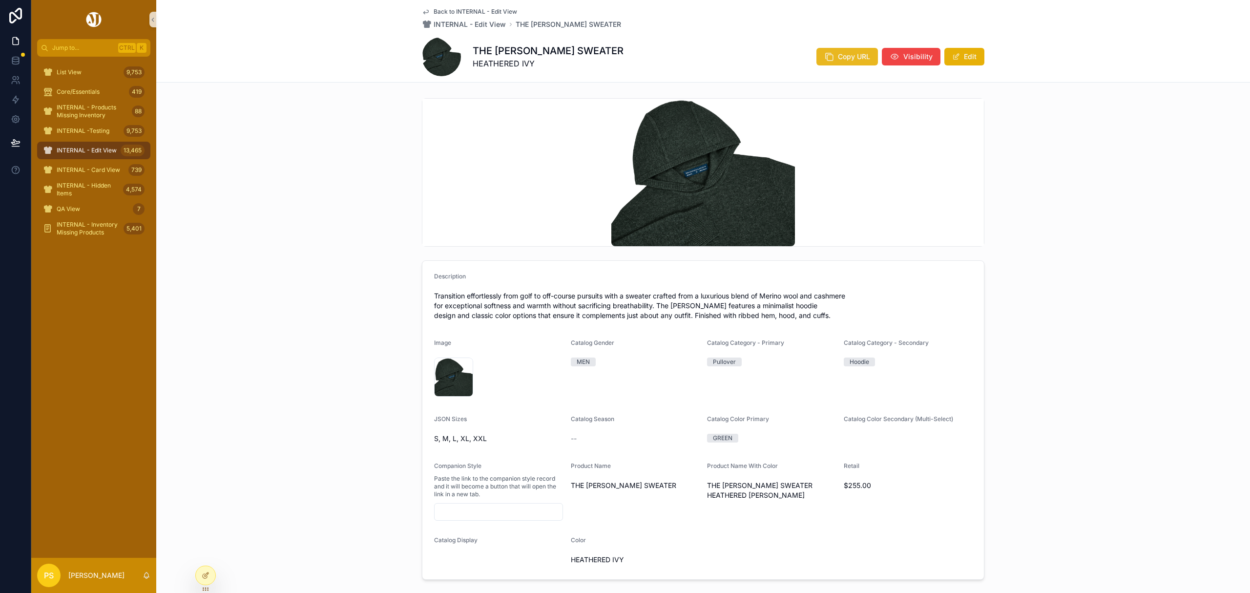
click at [838, 60] on span "Copy URL" at bounding box center [854, 57] width 32 height 10
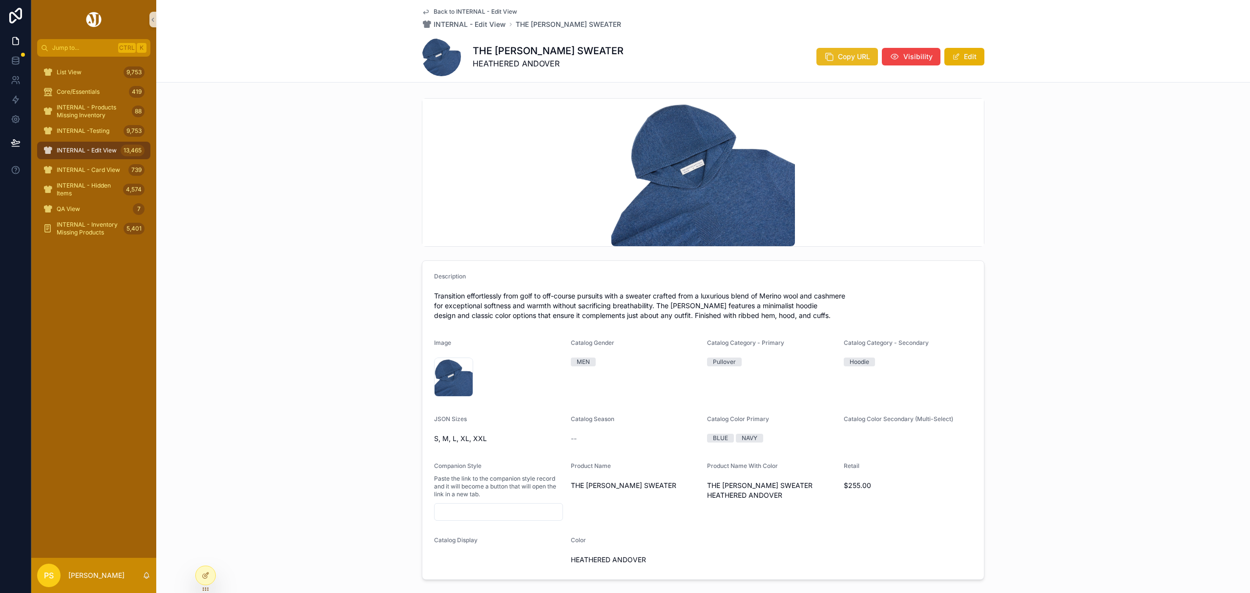
click at [841, 53] on span "Copy URL" at bounding box center [854, 57] width 32 height 10
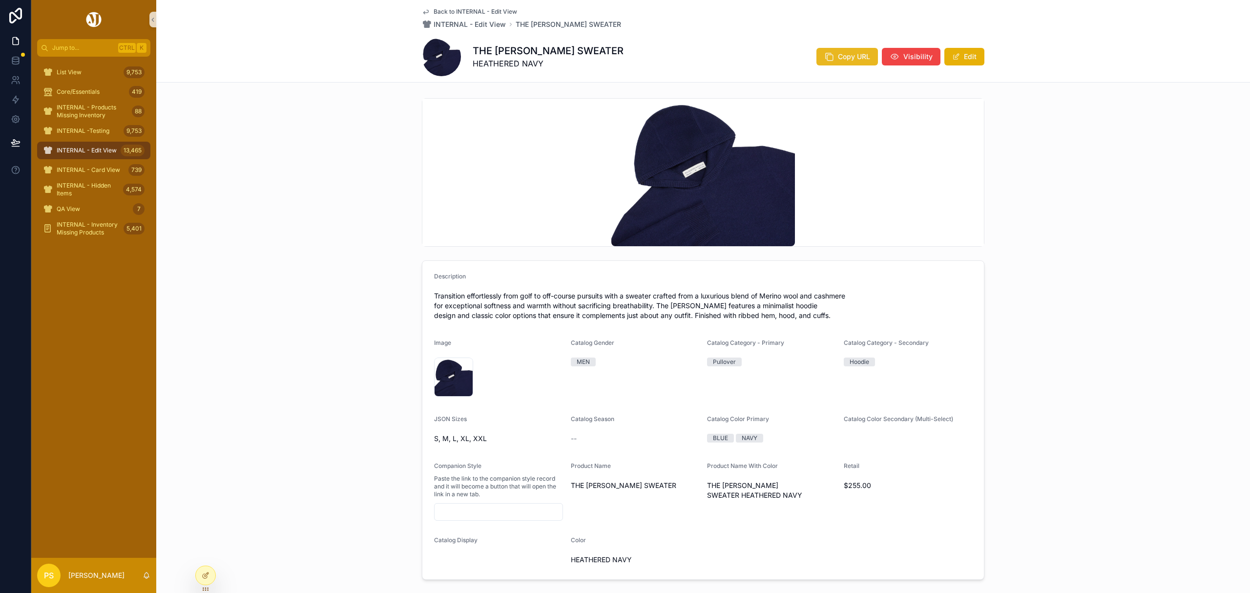
click at [845, 59] on span "Copy URL" at bounding box center [854, 57] width 32 height 10
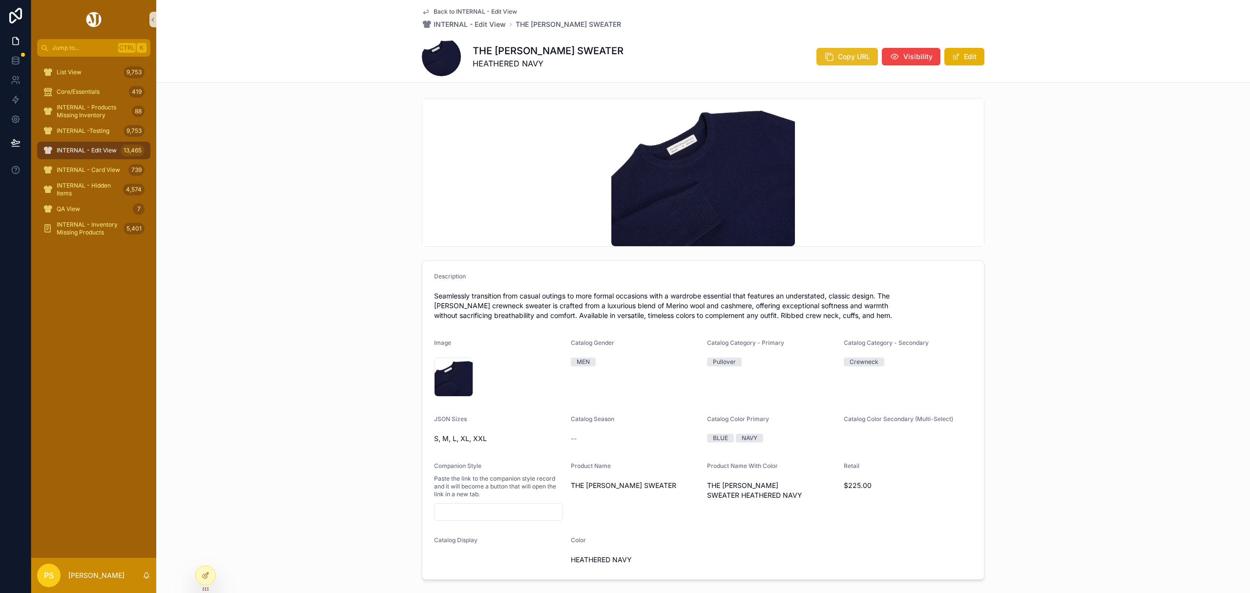
click at [842, 59] on span "Copy URL" at bounding box center [854, 57] width 32 height 10
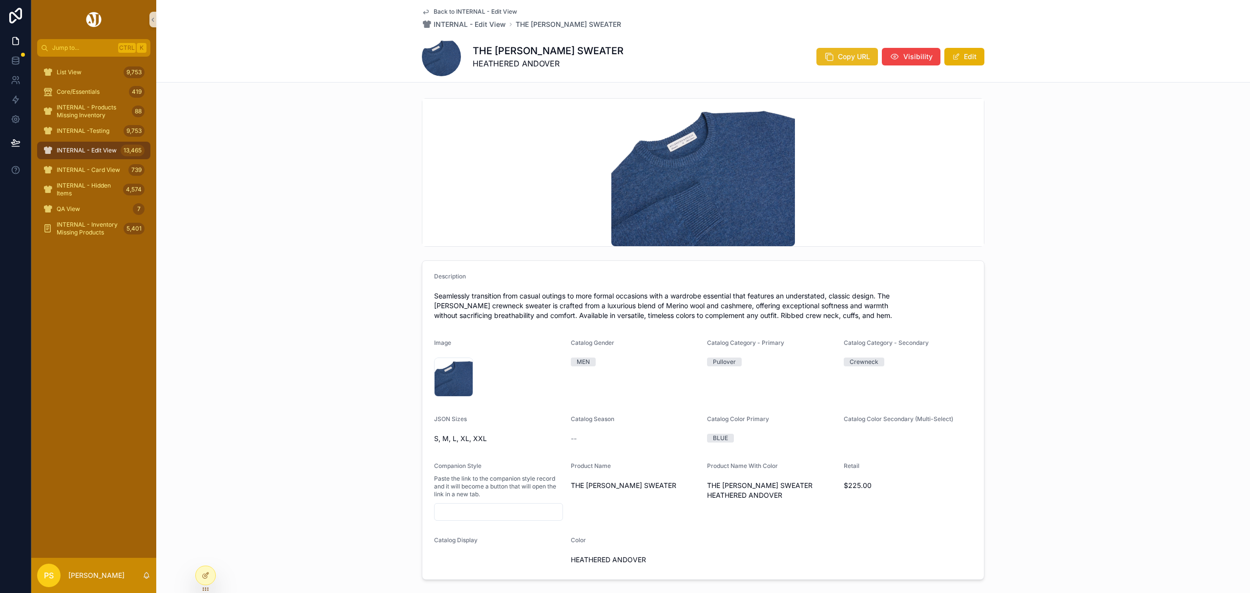
click at [831, 52] on icon "scrollable content" at bounding box center [829, 57] width 10 height 10
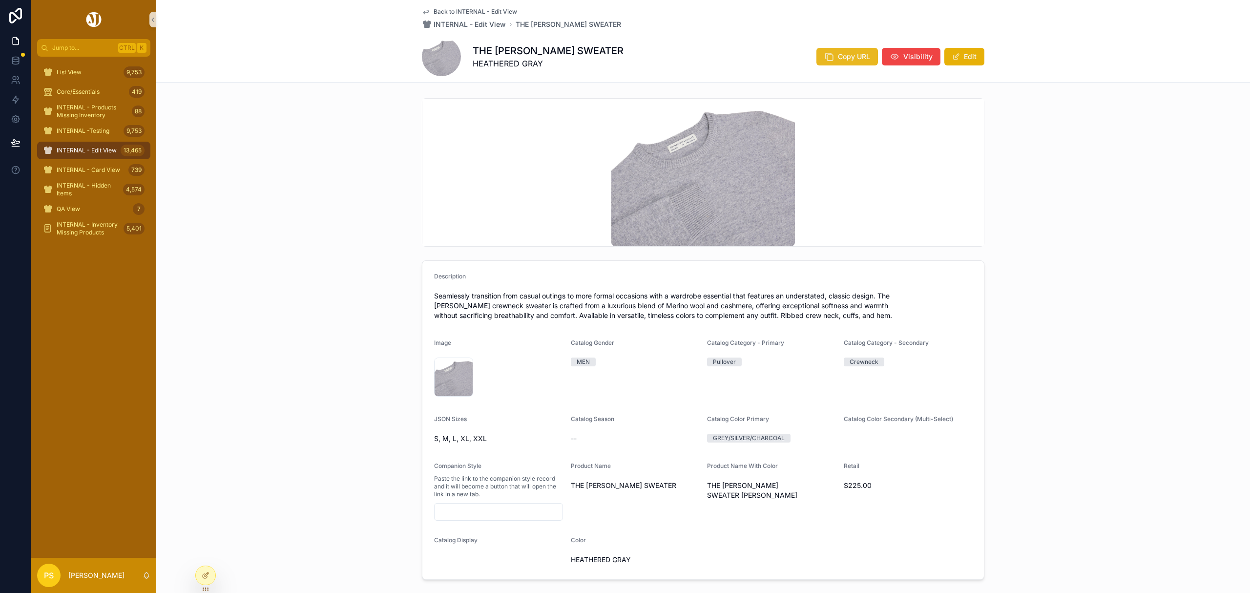
click at [831, 57] on icon "scrollable content" at bounding box center [829, 57] width 10 height 10
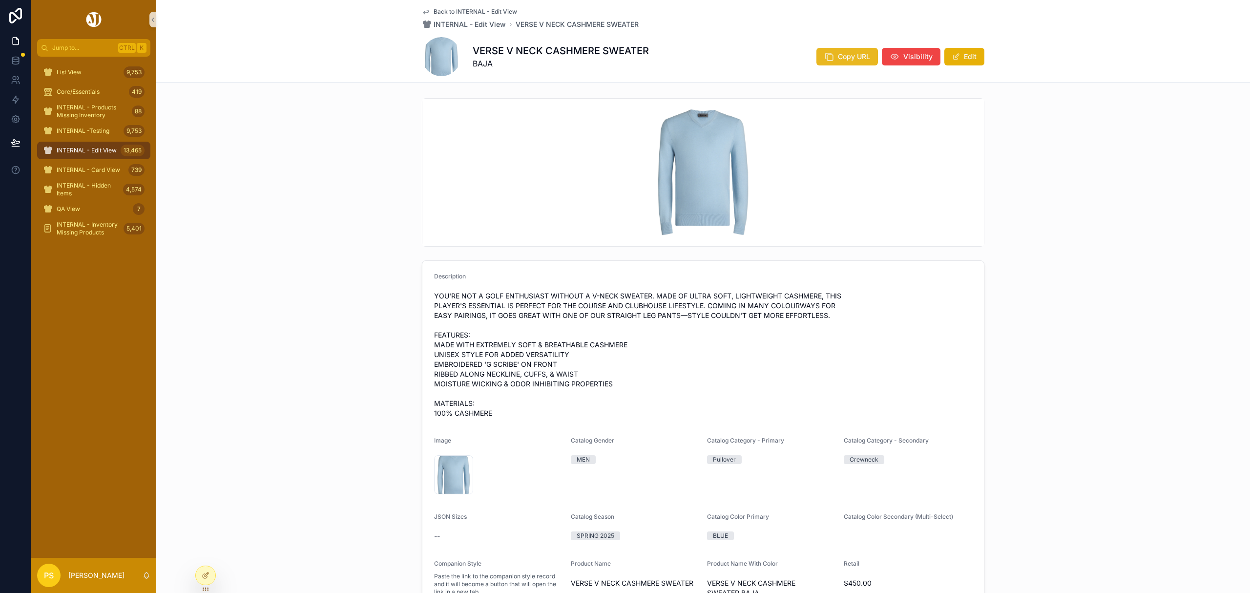
click at [858, 62] on button "Copy URL" at bounding box center [847, 57] width 62 height 18
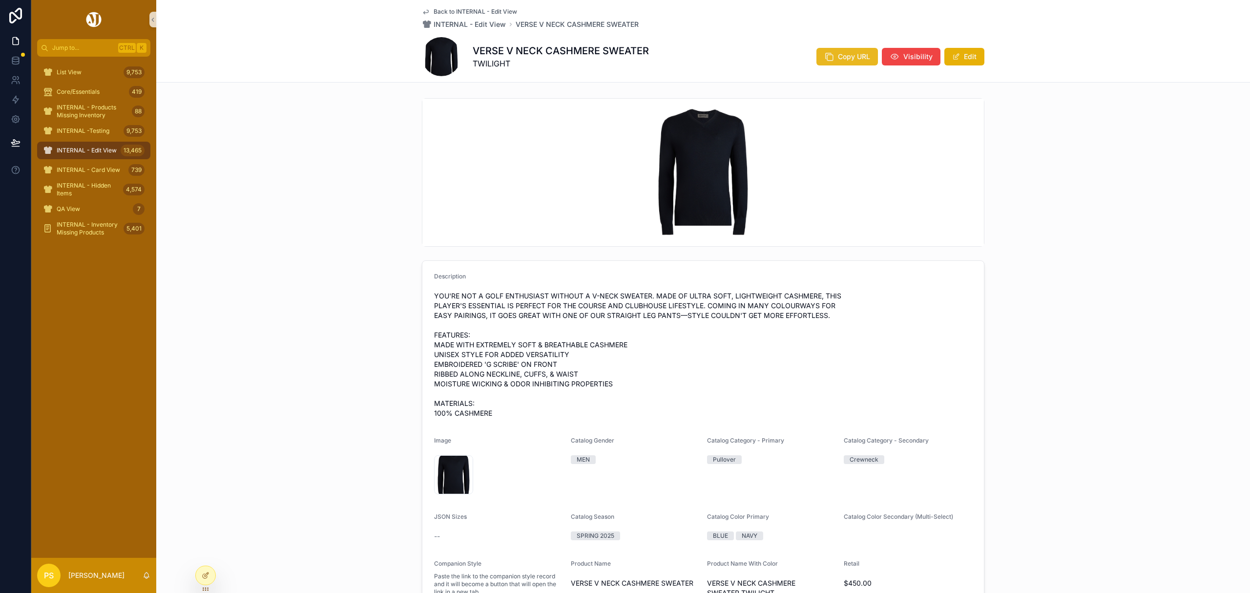
click at [829, 55] on icon "scrollable content" at bounding box center [829, 57] width 10 height 10
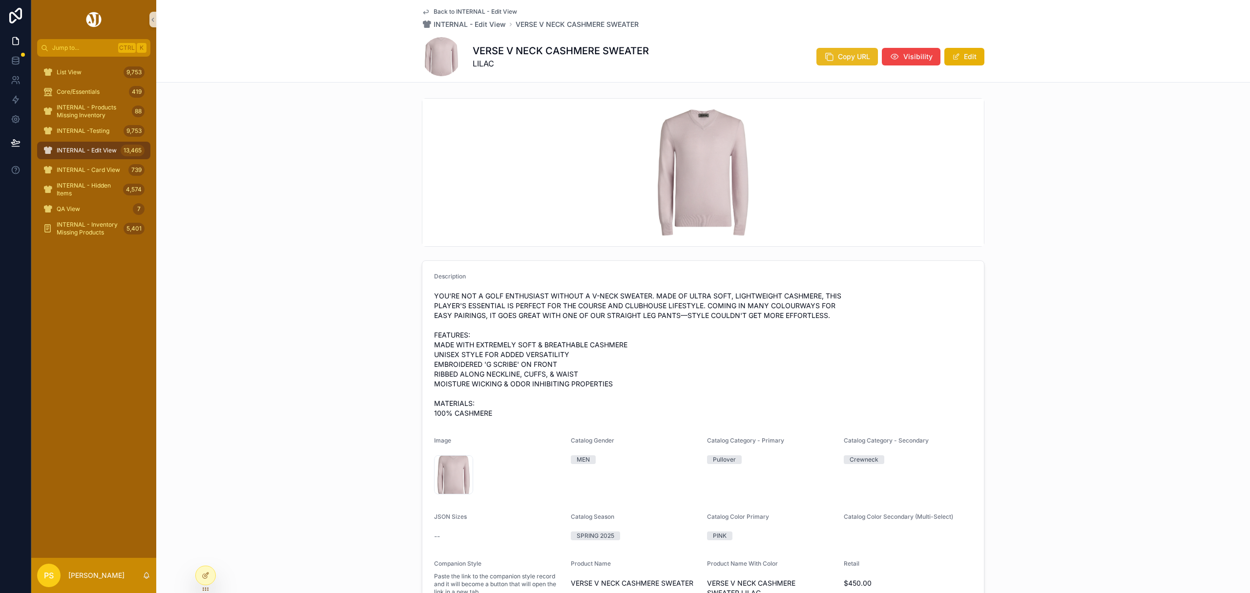
click at [830, 54] on icon "scrollable content" at bounding box center [829, 57] width 10 height 10
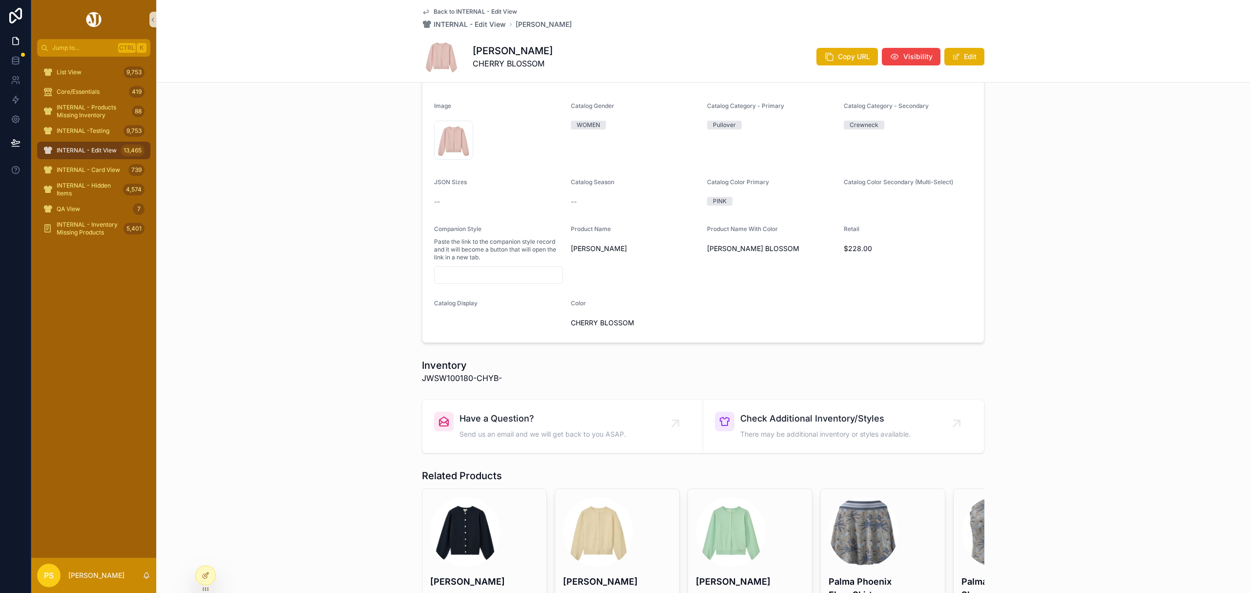
scroll to position [325, 0]
click at [422, 377] on span "JWSW100180-CHYB-" at bounding box center [462, 378] width 80 height 12
drag, startPoint x: 417, startPoint y: 377, endPoint x: 498, endPoint y: 374, distance: 81.1
click at [498, 374] on div "Inventory JWSW100180-CHYB-" at bounding box center [703, 370] width 562 height 25
copy span "JWSW100180-CHYB-"
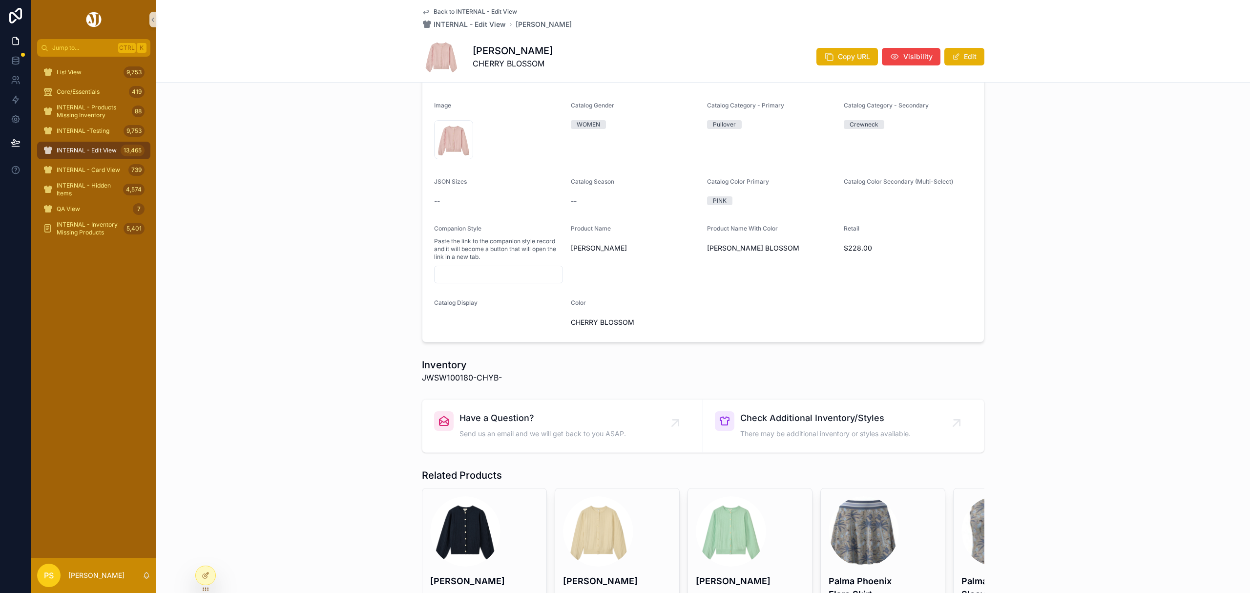
click at [344, 352] on div "Description Wrap yourself in luxury with the Alma Cashmere Blend Cardigan. Made…" at bounding box center [703, 201] width 1094 height 865
click at [838, 58] on span "Copy URL" at bounding box center [854, 57] width 32 height 10
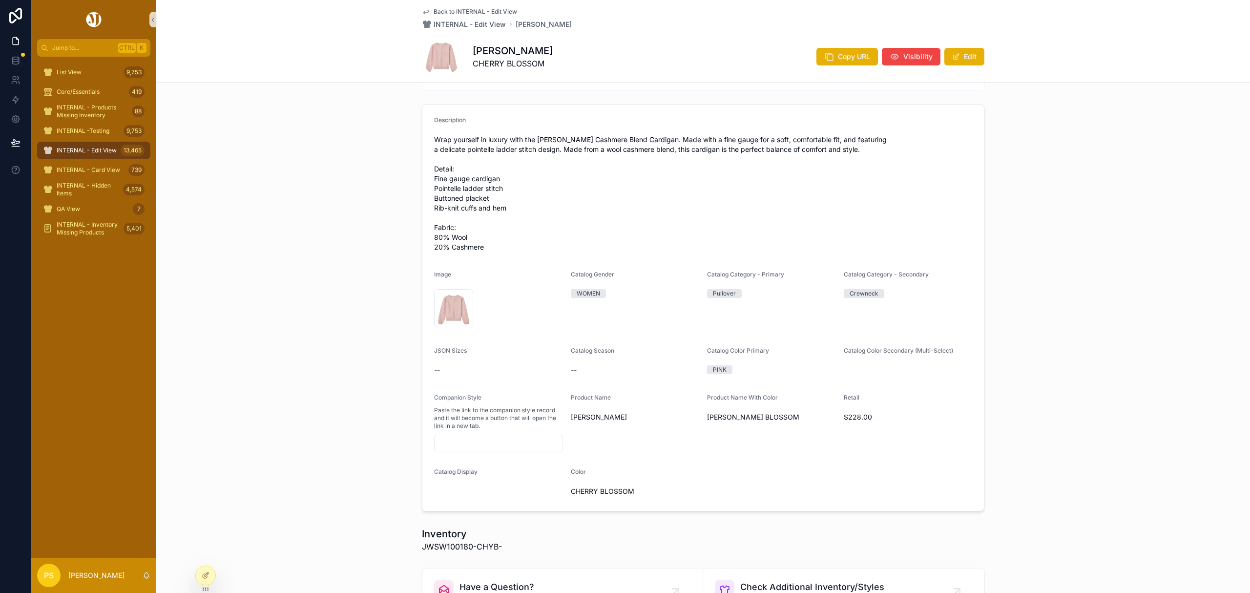
scroll to position [0, 0]
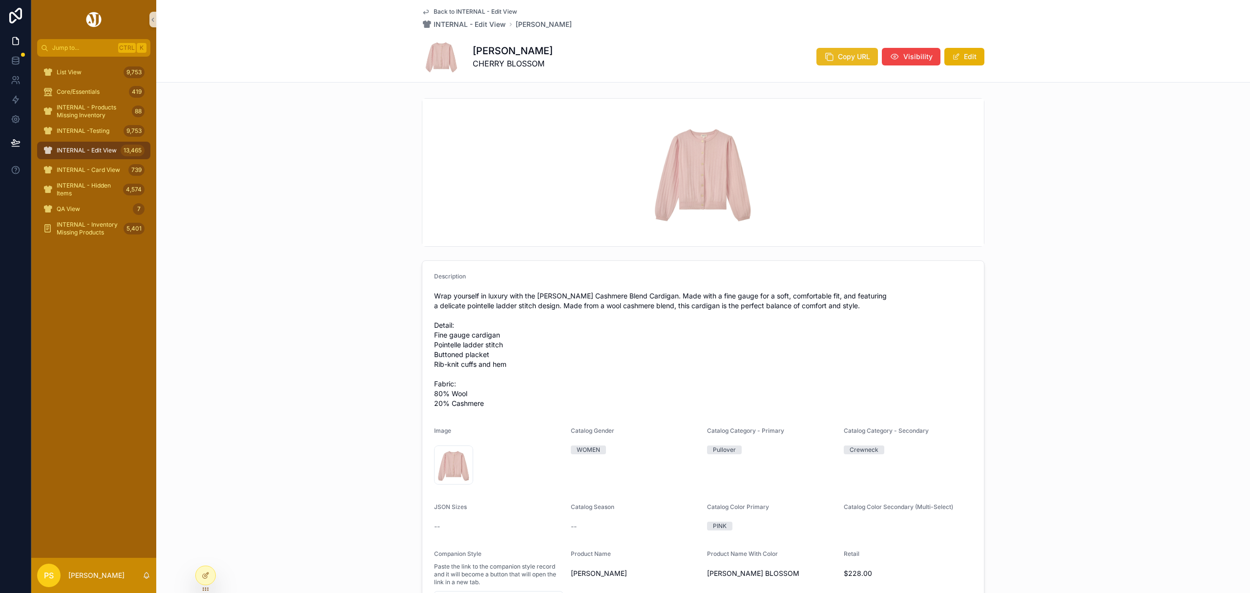
click at [838, 59] on span "Copy URL" at bounding box center [854, 57] width 32 height 10
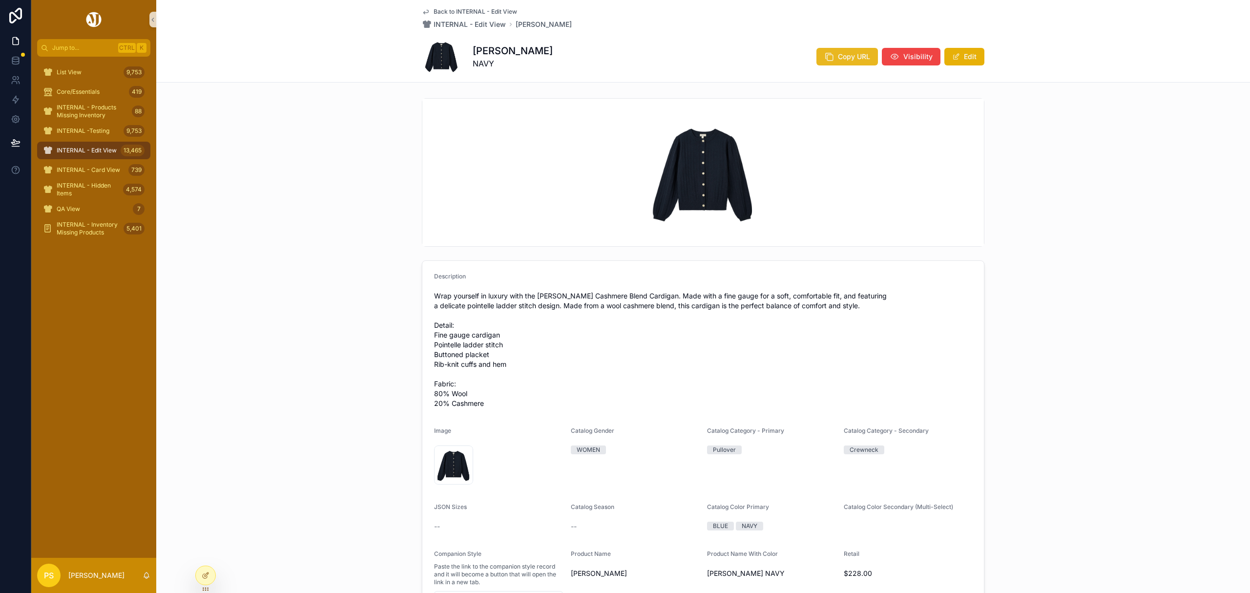
click at [838, 57] on span "Copy URL" at bounding box center [854, 57] width 32 height 10
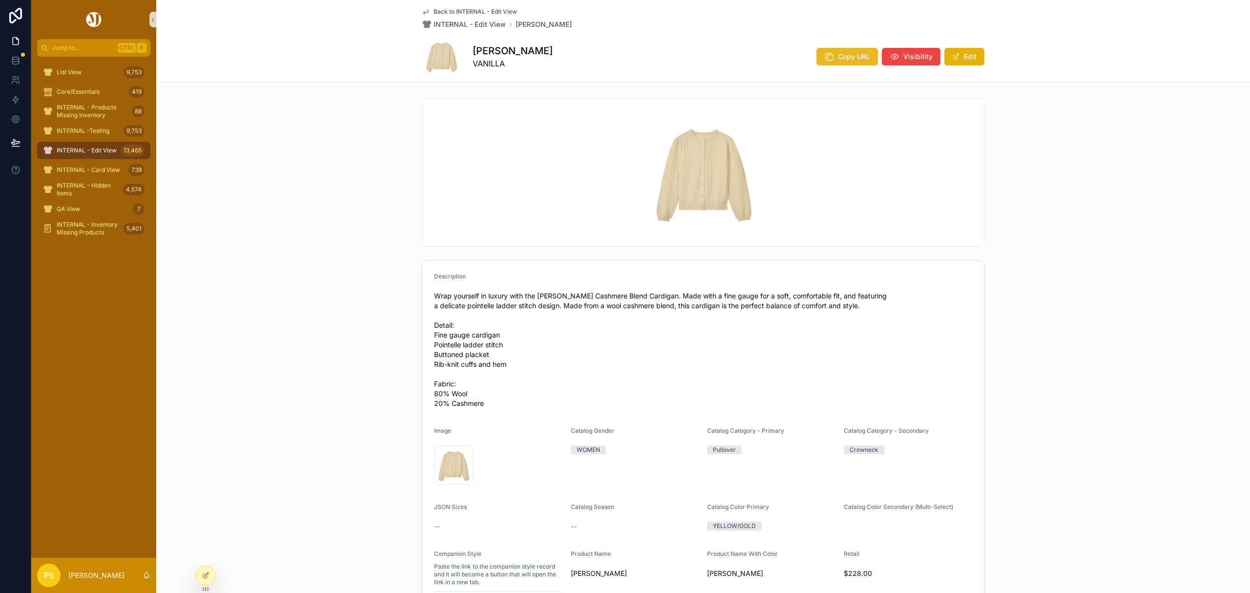
click at [841, 62] on button "Copy URL" at bounding box center [847, 57] width 62 height 18
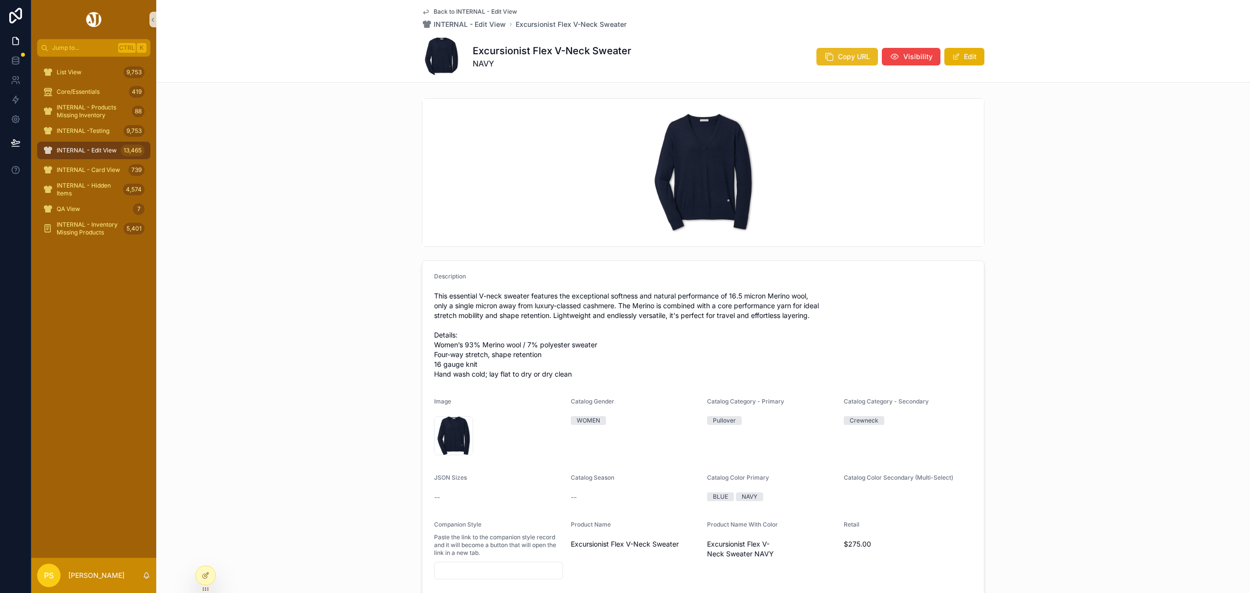
click at [838, 53] on span "Copy URL" at bounding box center [854, 57] width 32 height 10
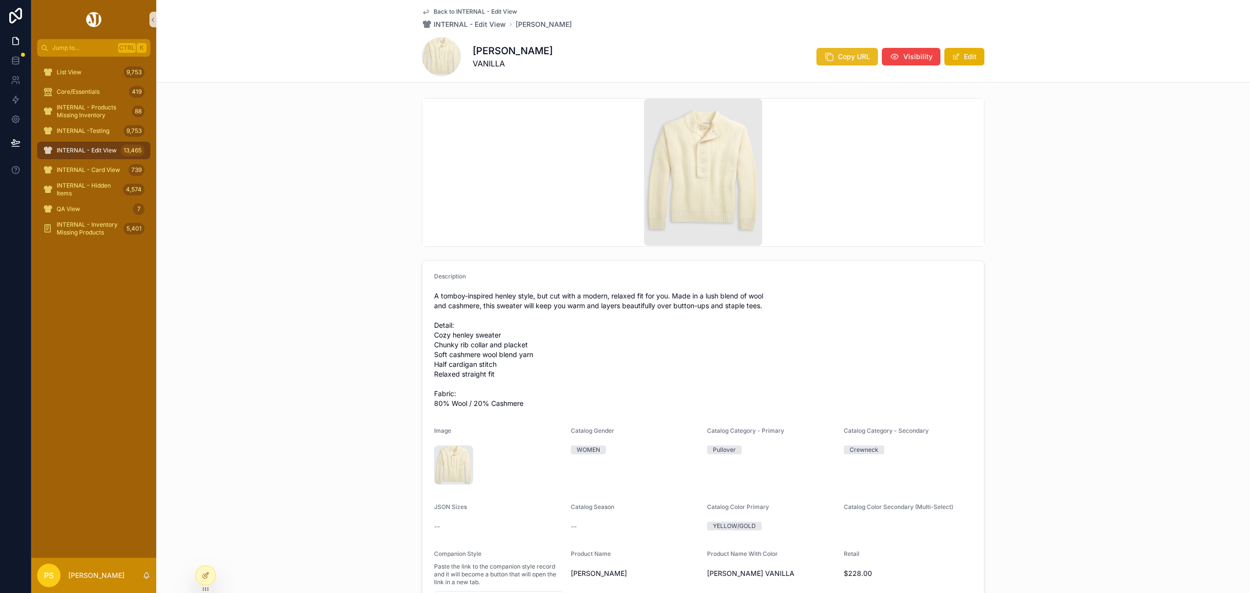
click at [853, 55] on span "Copy URL" at bounding box center [854, 57] width 32 height 10
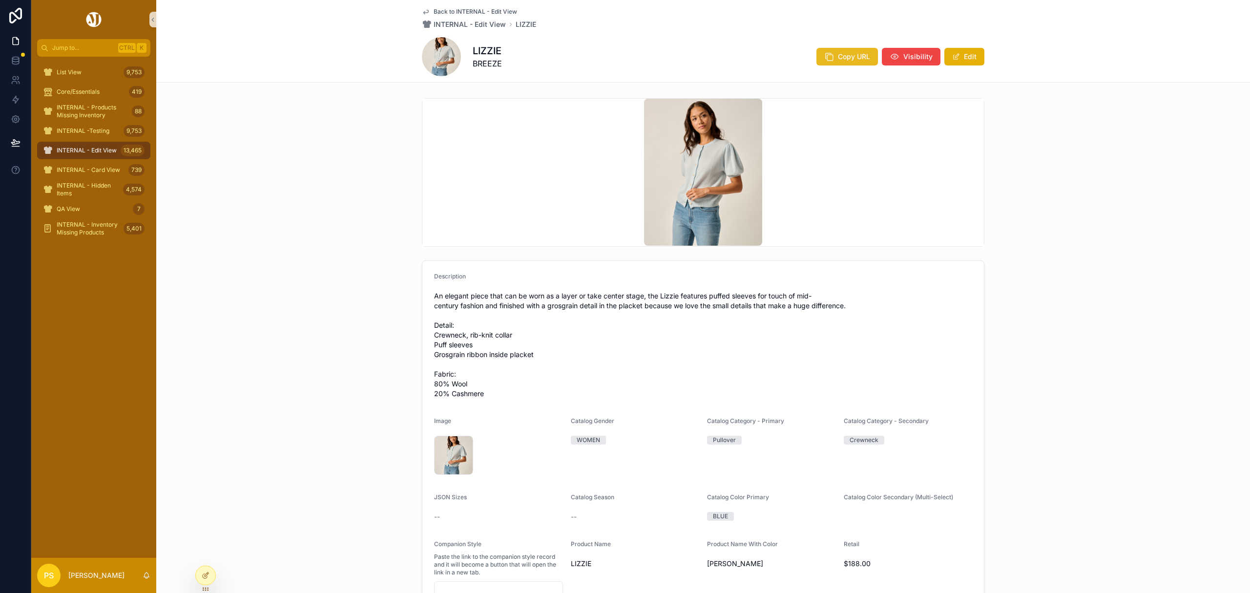
click at [830, 57] on icon "scrollable content" at bounding box center [829, 57] width 10 height 10
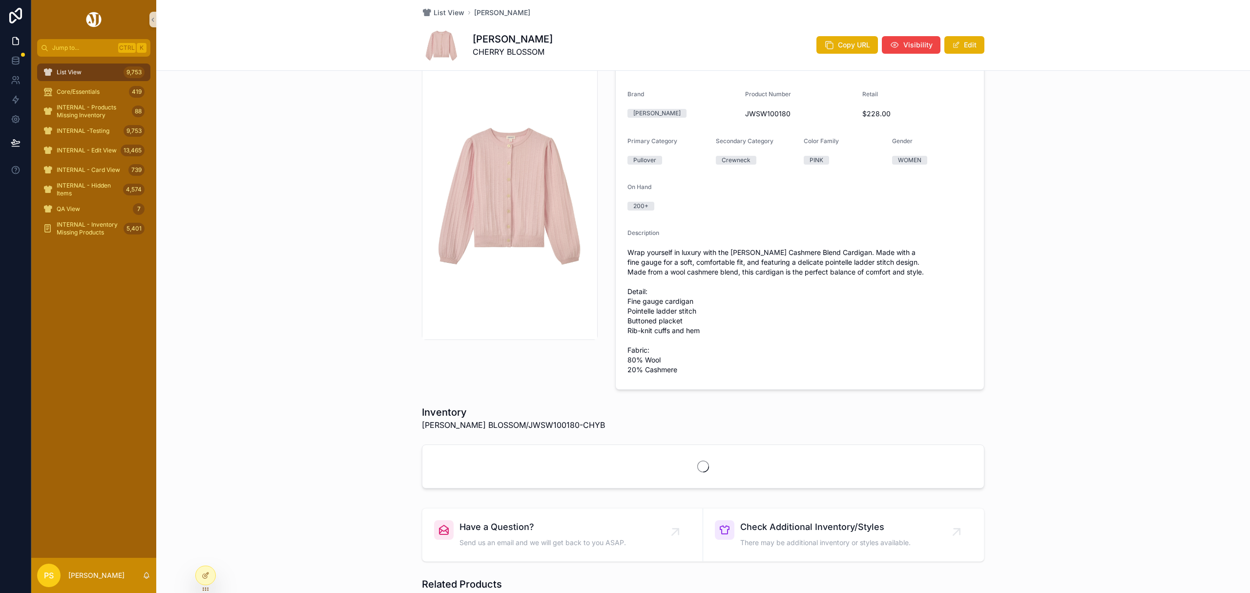
scroll to position [65, 0]
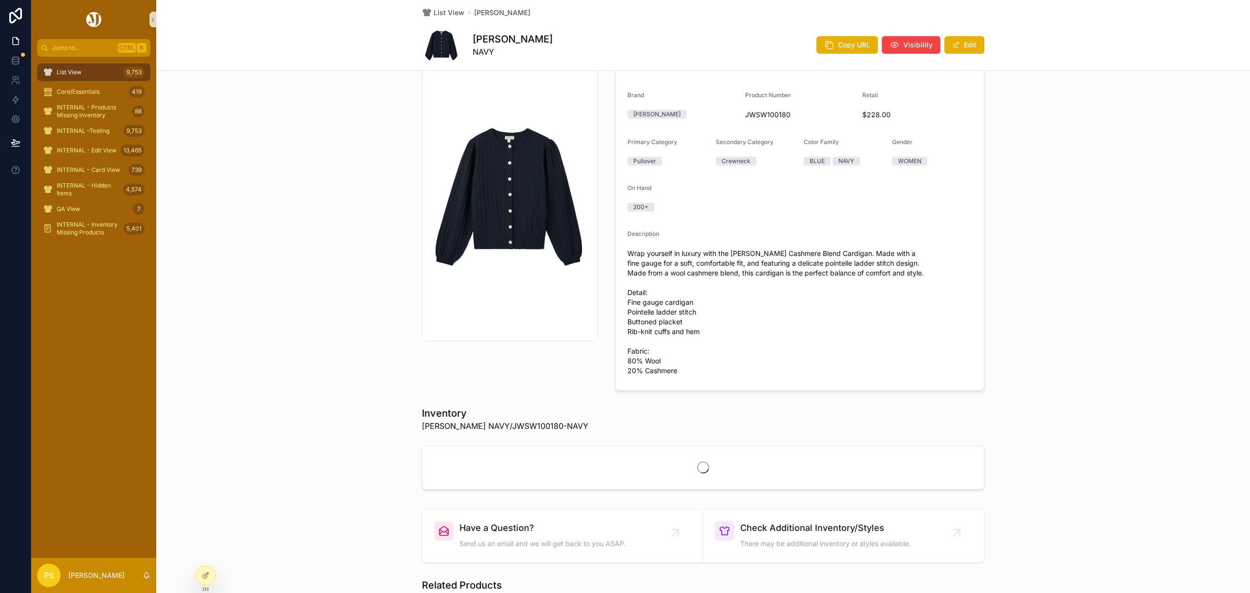
scroll to position [65, 0]
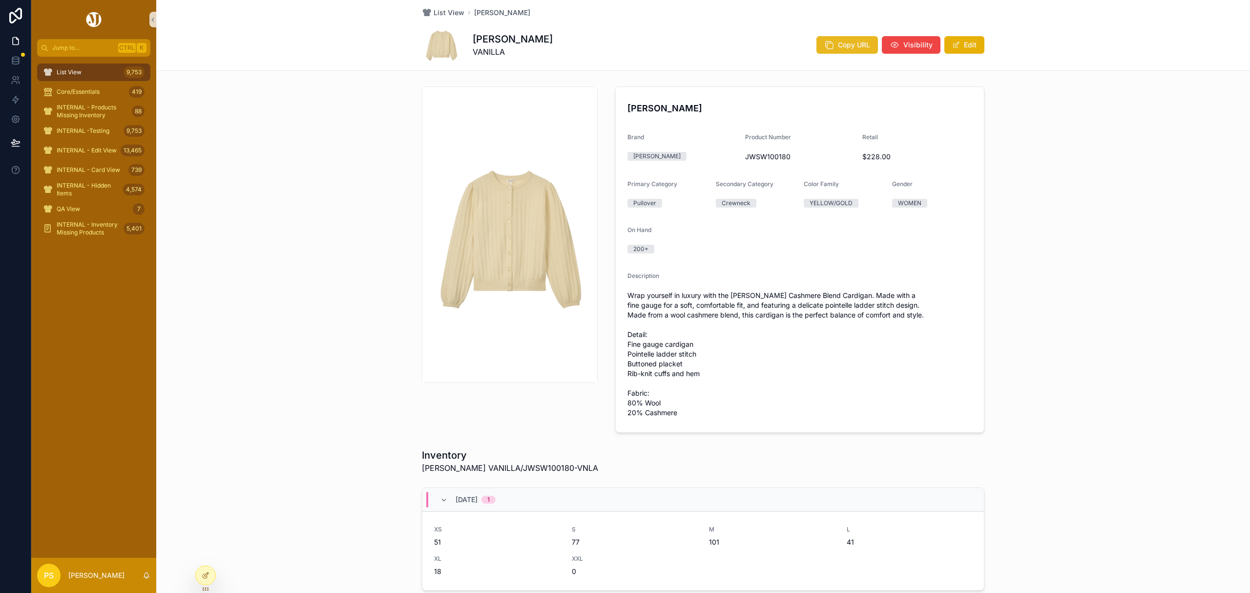
click at [838, 47] on span "Copy URL" at bounding box center [854, 45] width 32 height 10
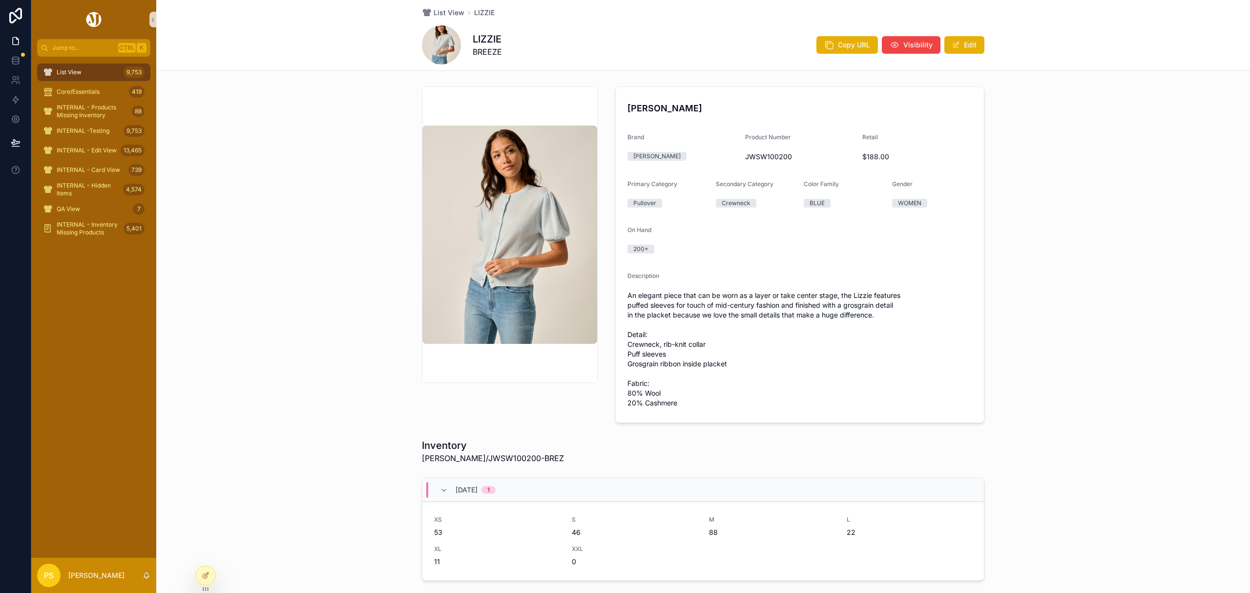
scroll to position [65, 0]
